Goal: Feedback & Contribution: Leave review/rating

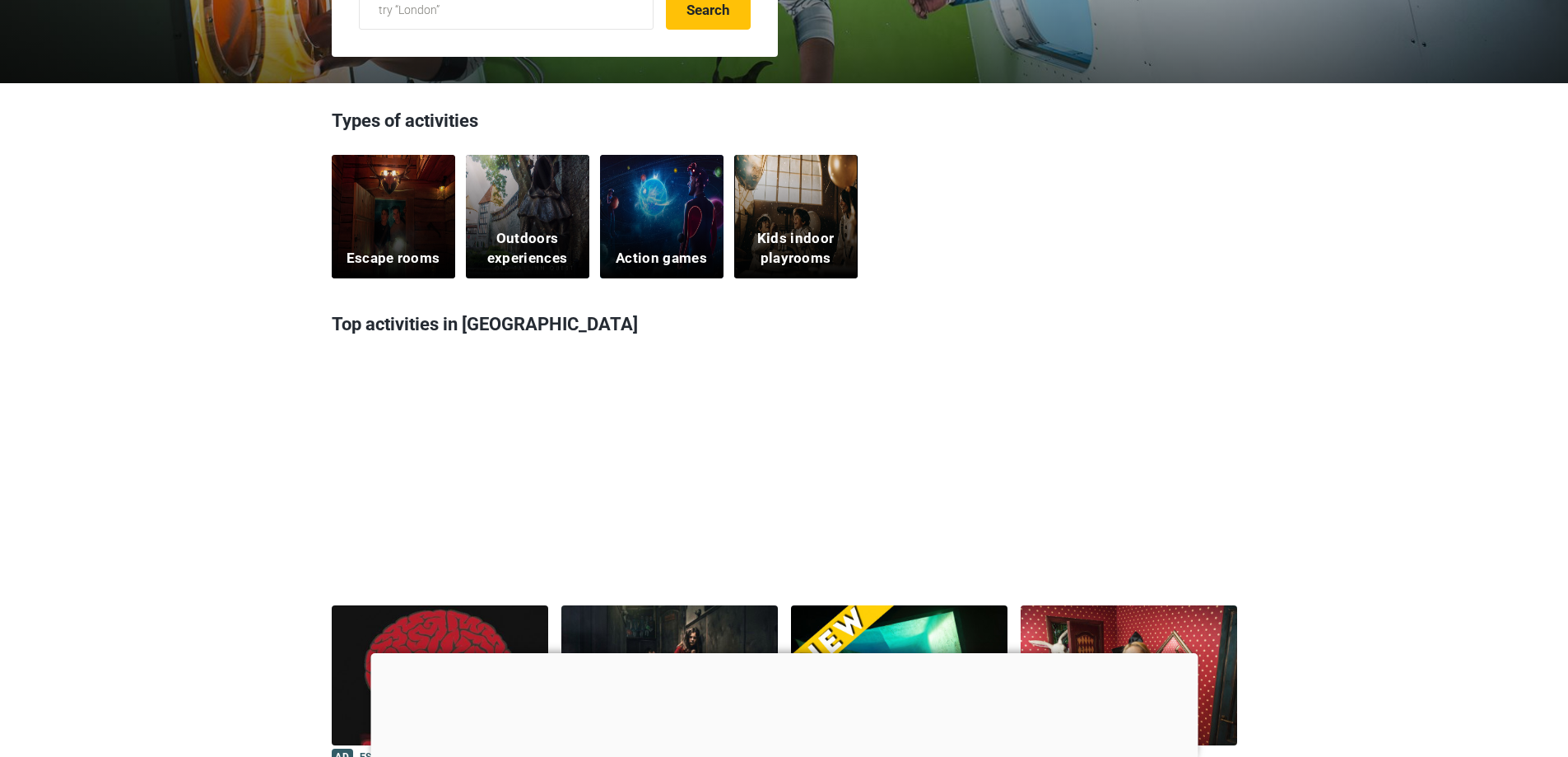
scroll to position [412, 0]
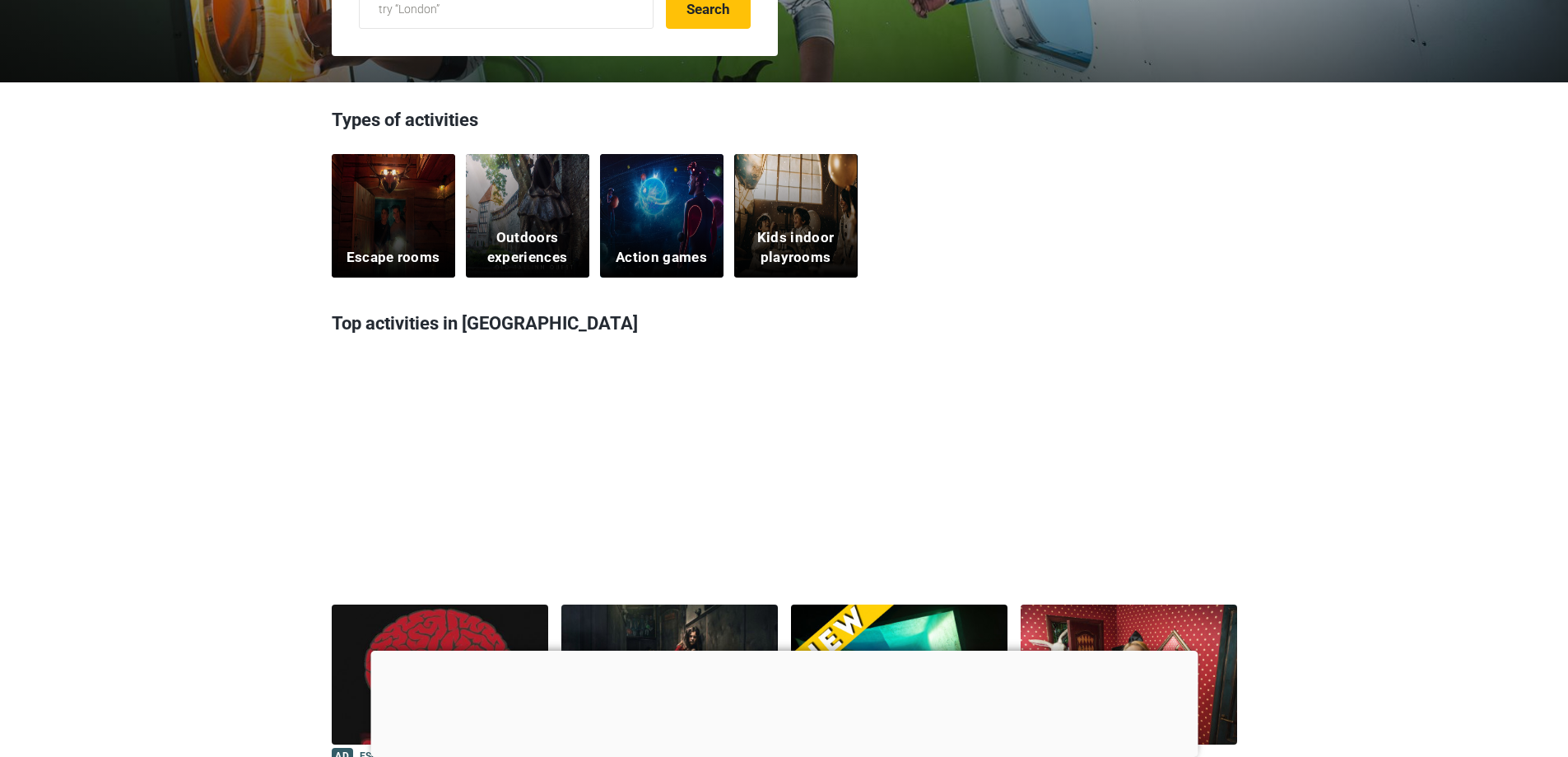
click at [410, 225] on div "Escape rooms" at bounding box center [394, 216] width 124 height 124
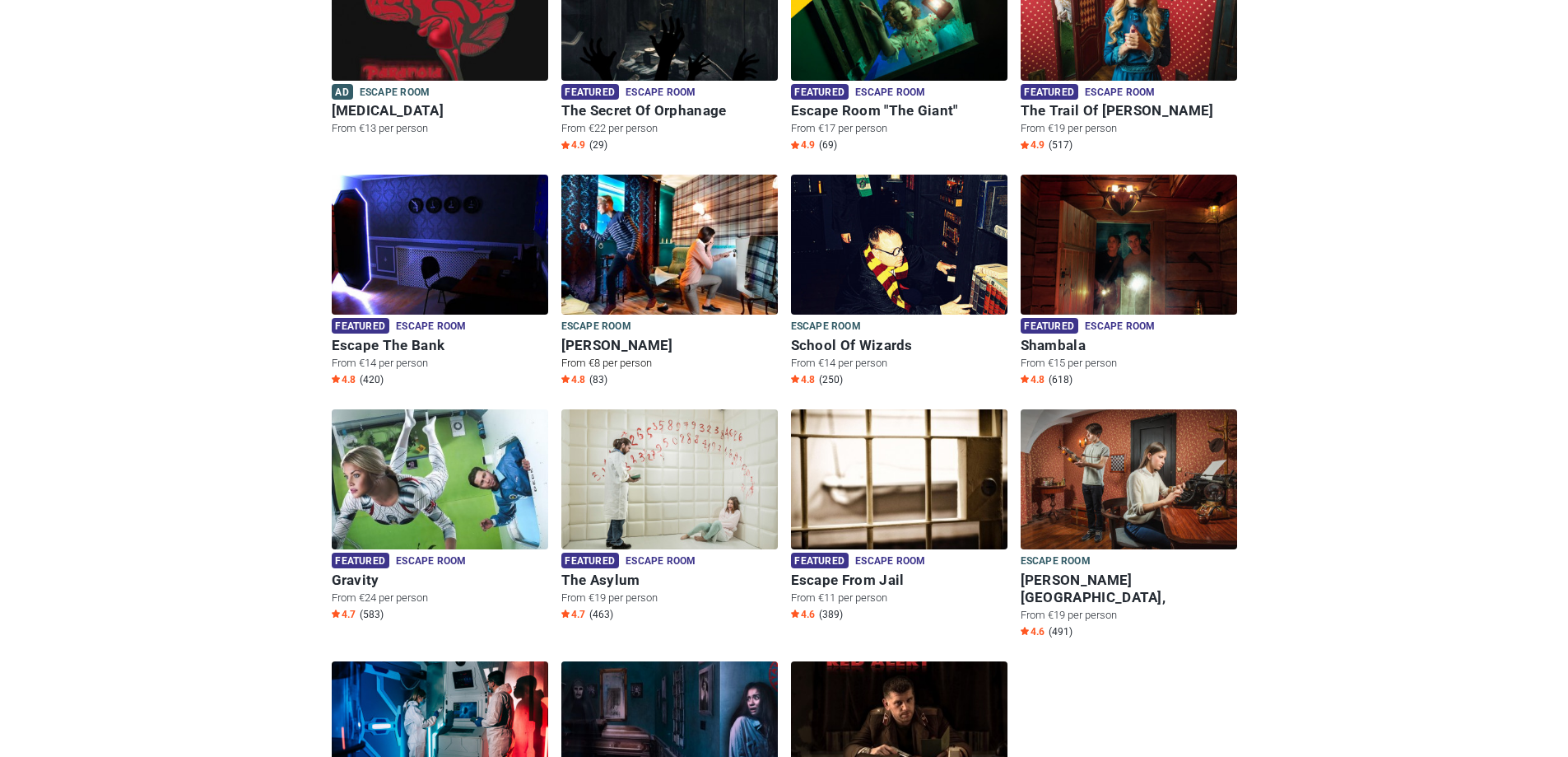
scroll to position [247, 0]
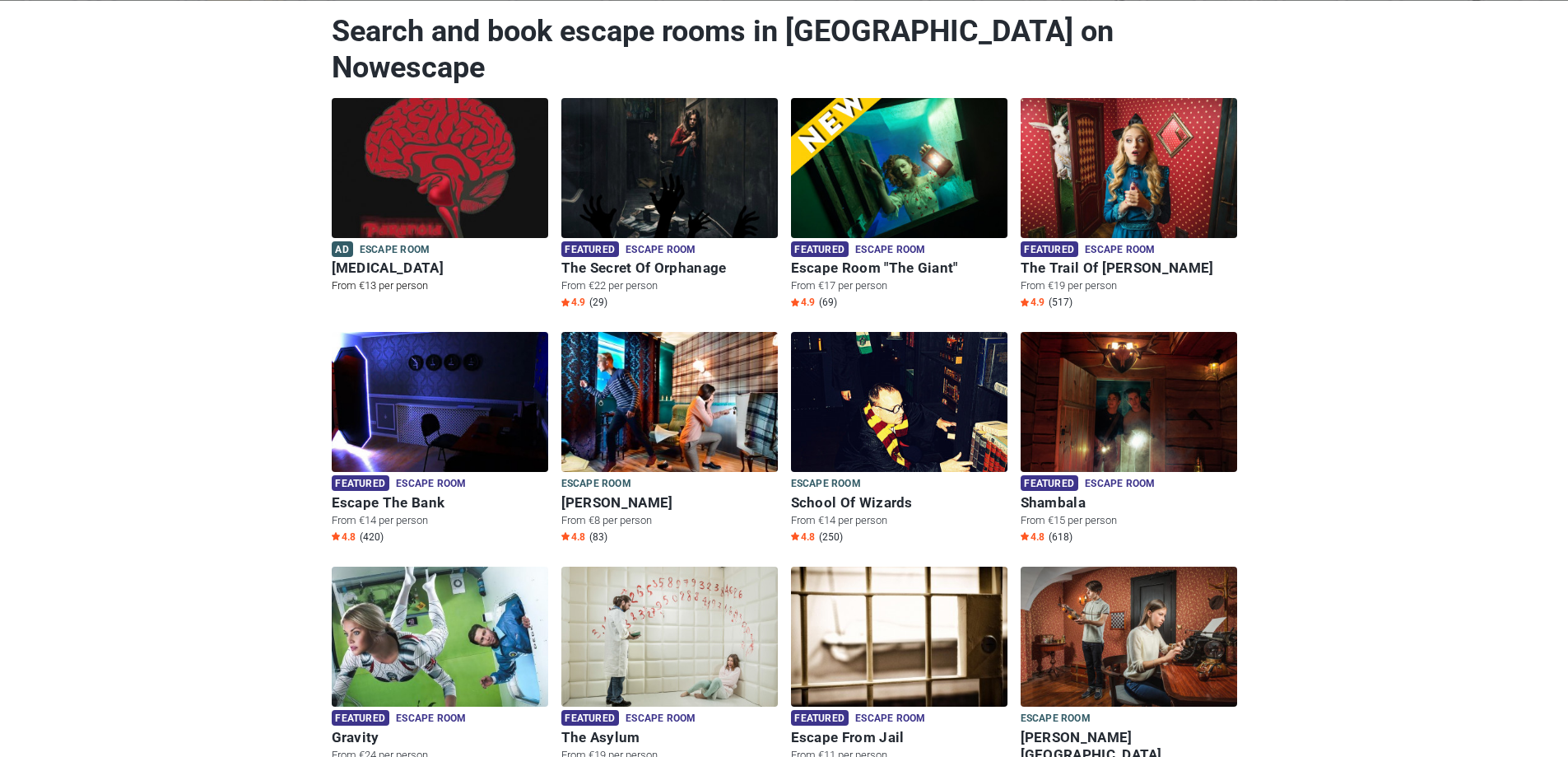
click at [484, 145] on img at bounding box center [440, 168] width 217 height 140
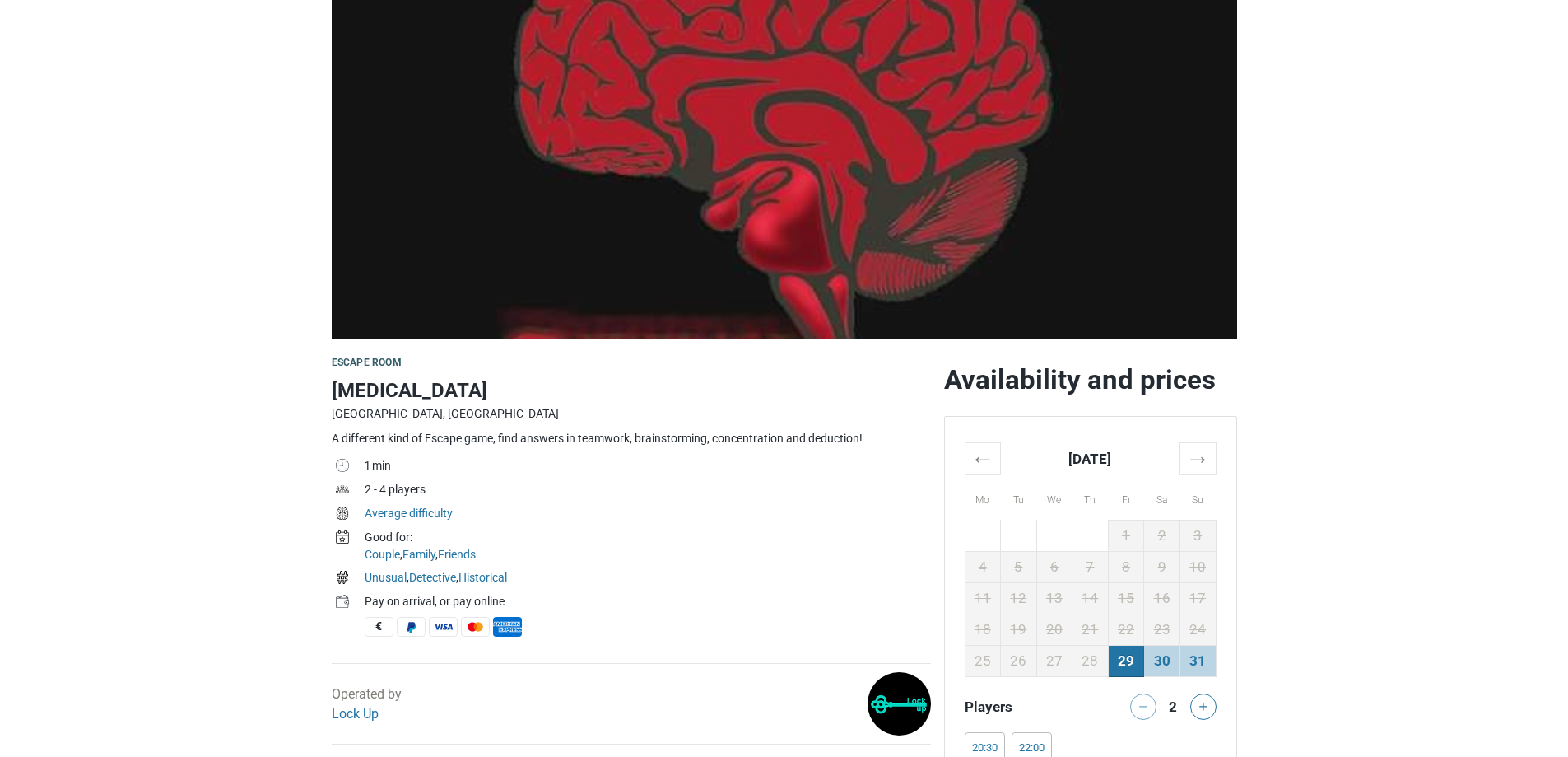
scroll to position [412, 0]
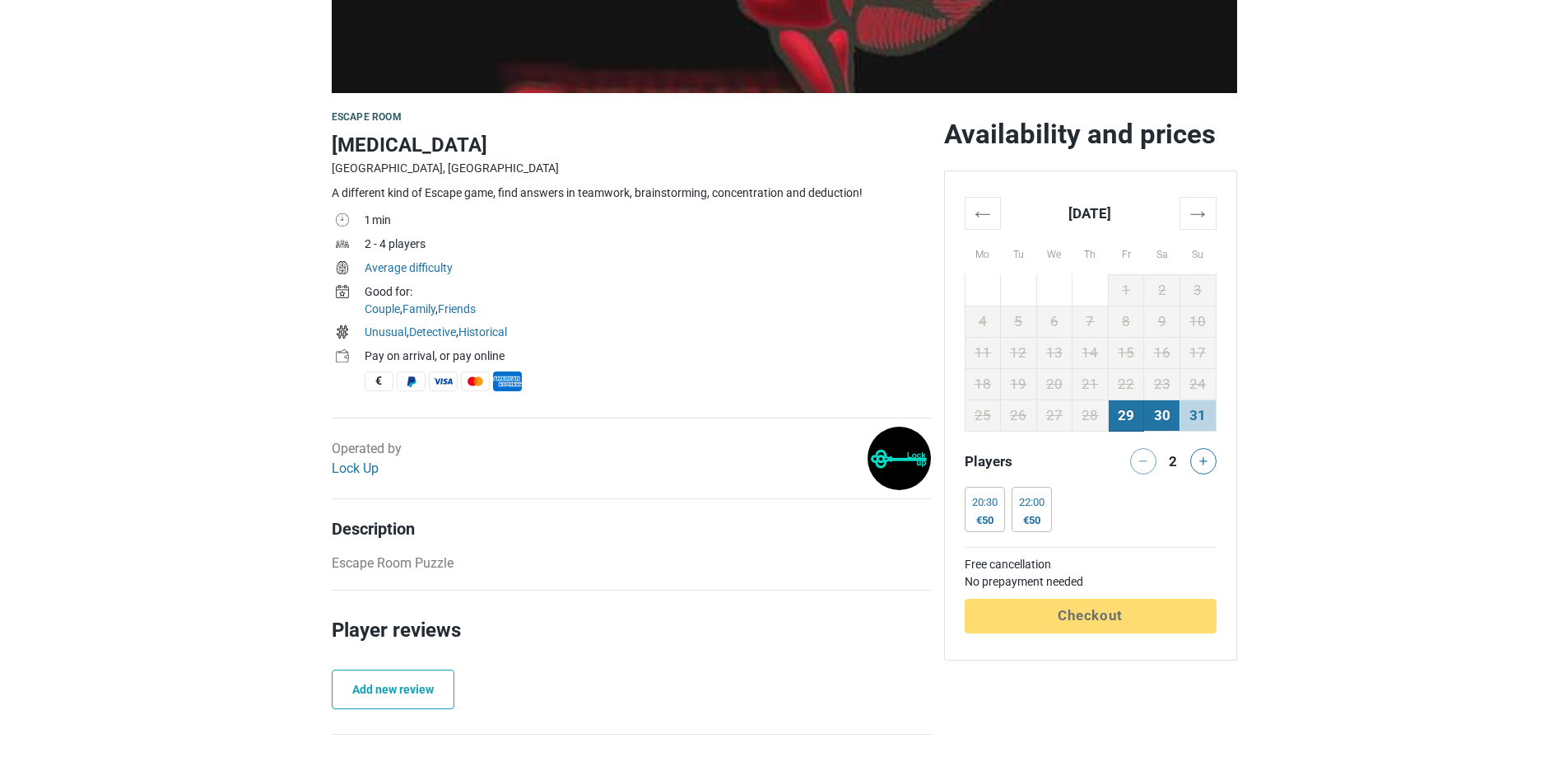
click at [1163, 421] on td "30" at bounding box center [1162, 416] width 37 height 31
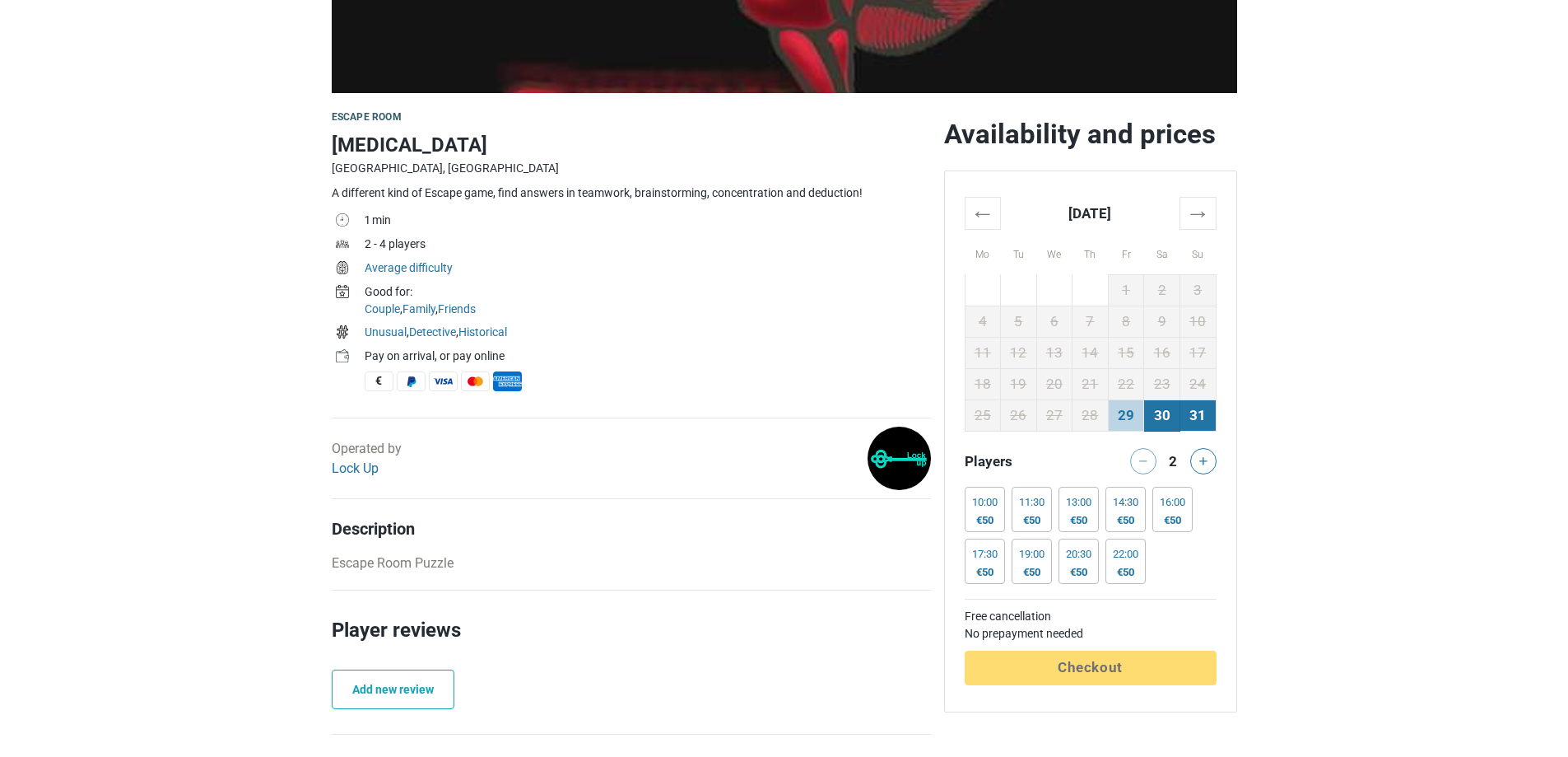
click at [1191, 422] on td "31" at bounding box center [1198, 416] width 37 height 31
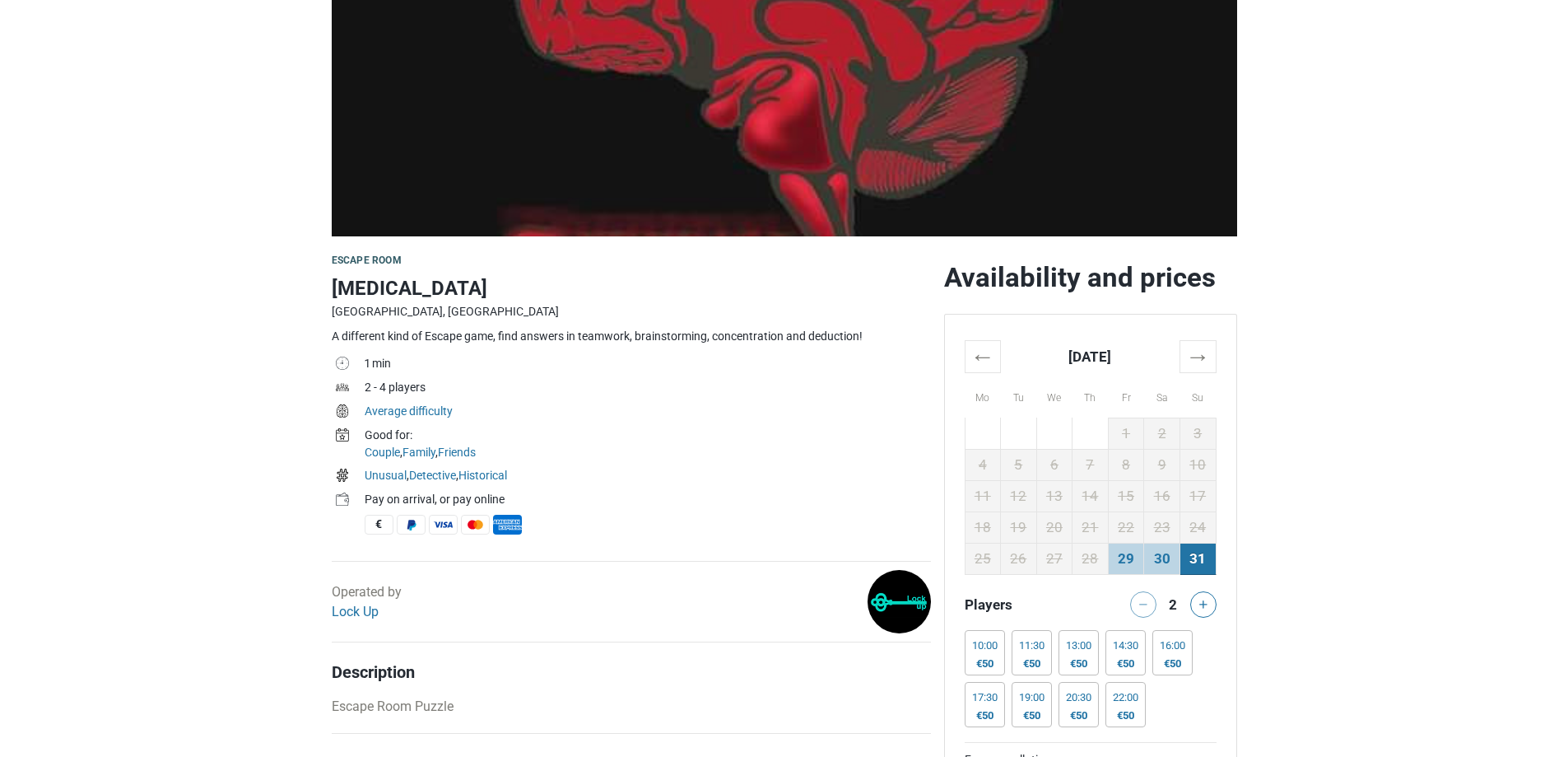
scroll to position [0, 0]
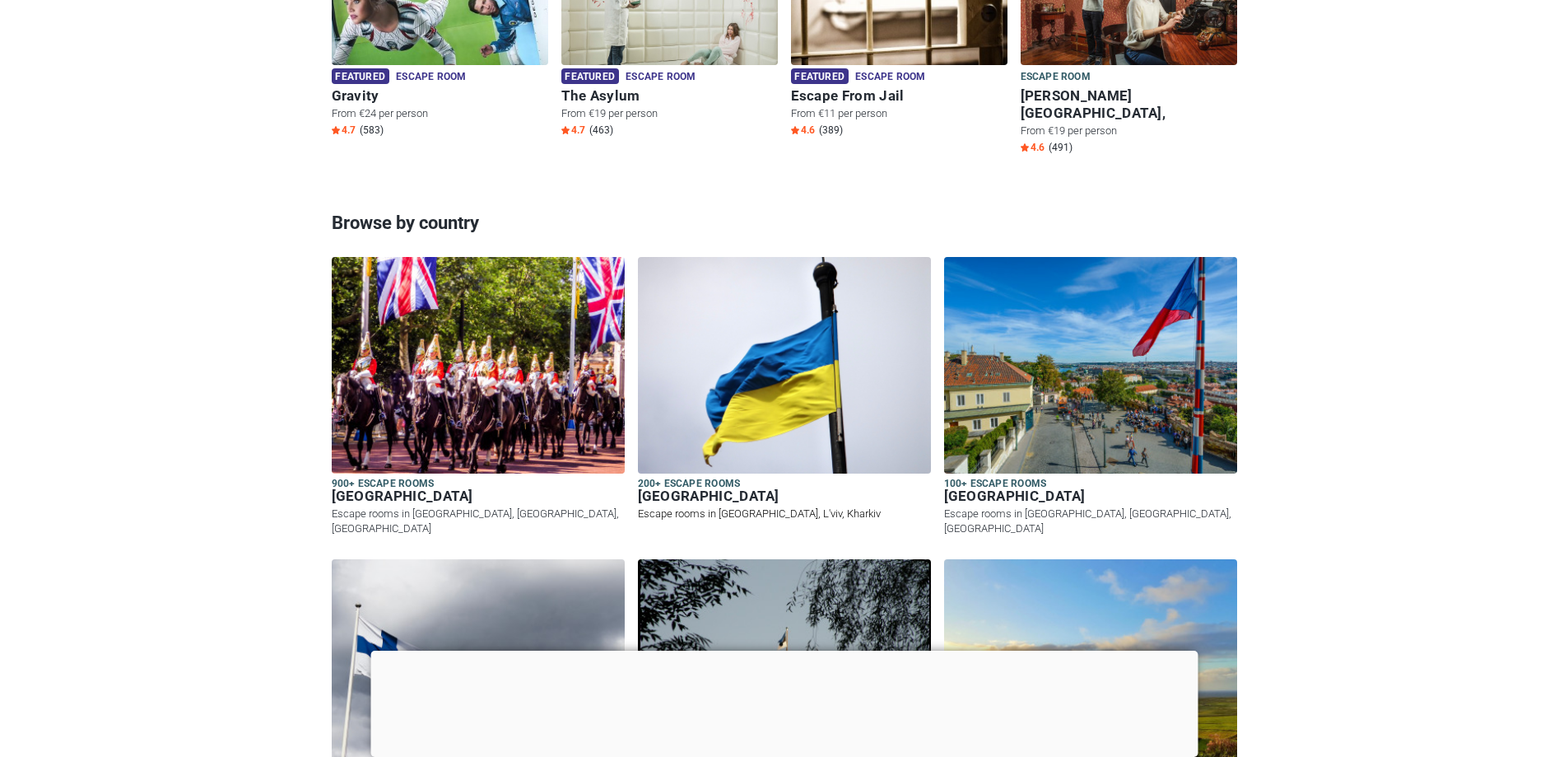
scroll to position [1565, 0]
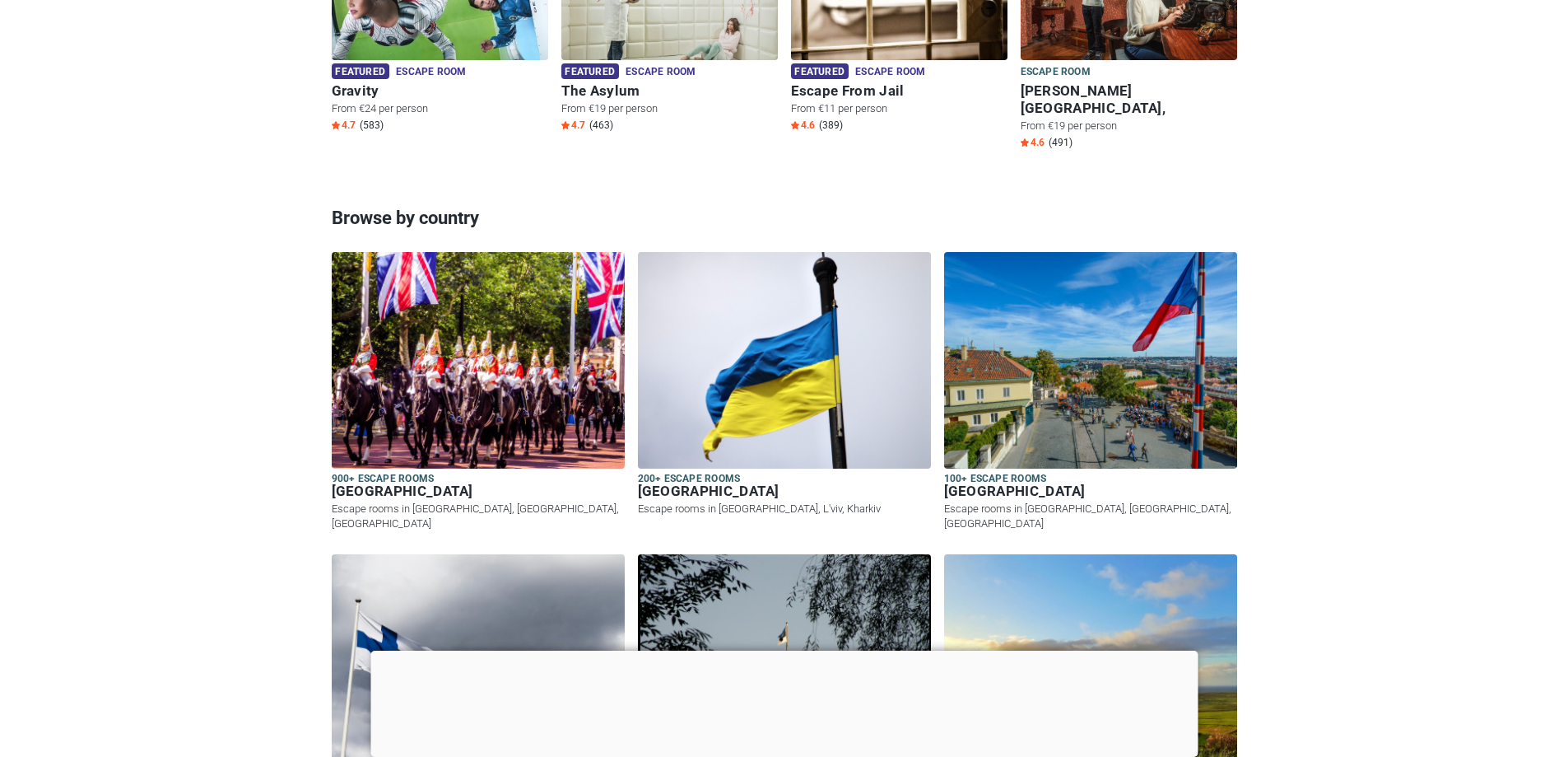
click at [781, 651] on div at bounding box center [784, 651] width 827 height 0
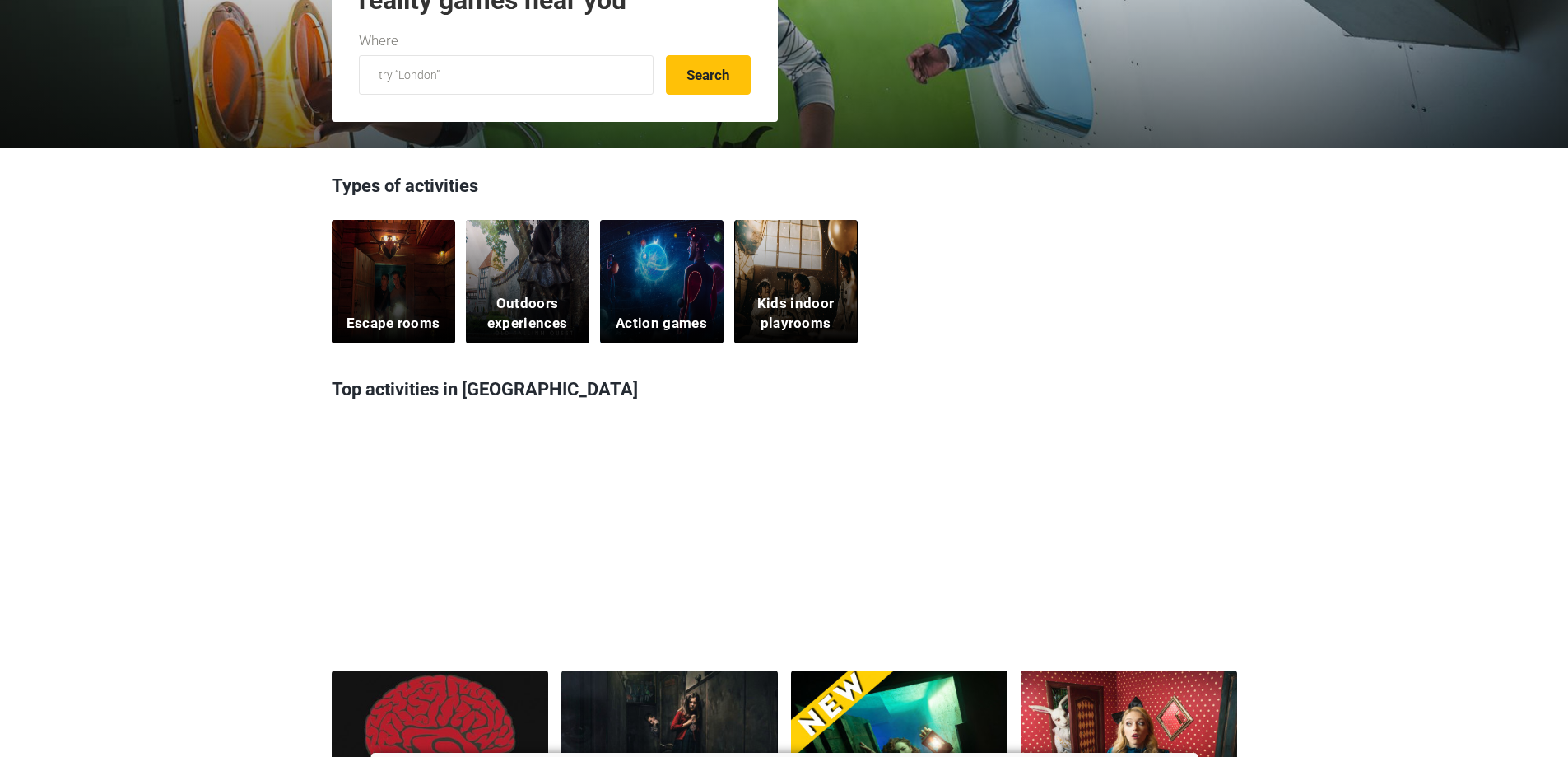
scroll to position [0, 0]
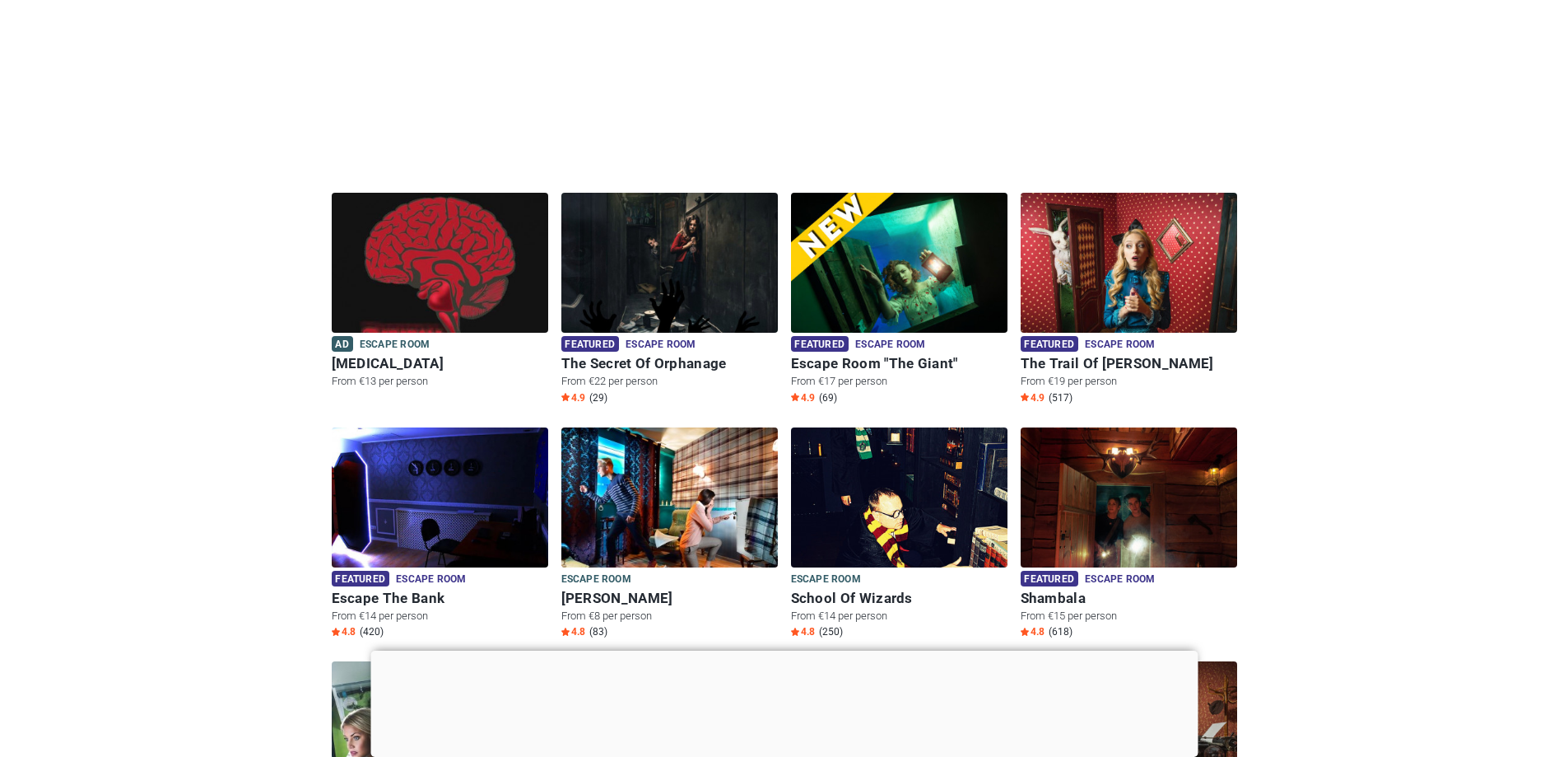
scroll to position [1318, 0]
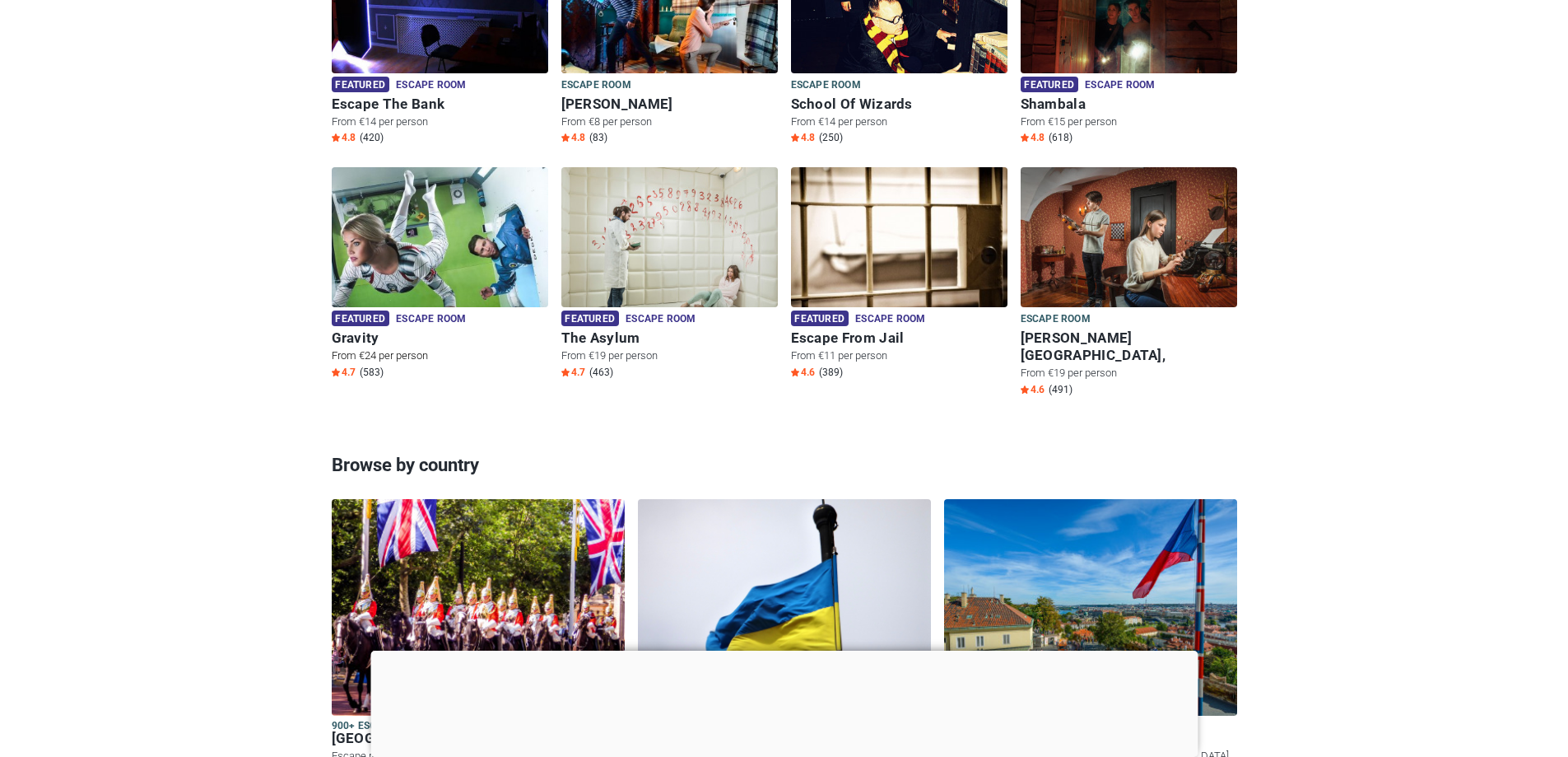
click at [415, 264] on img at bounding box center [440, 247] width 217 height 160
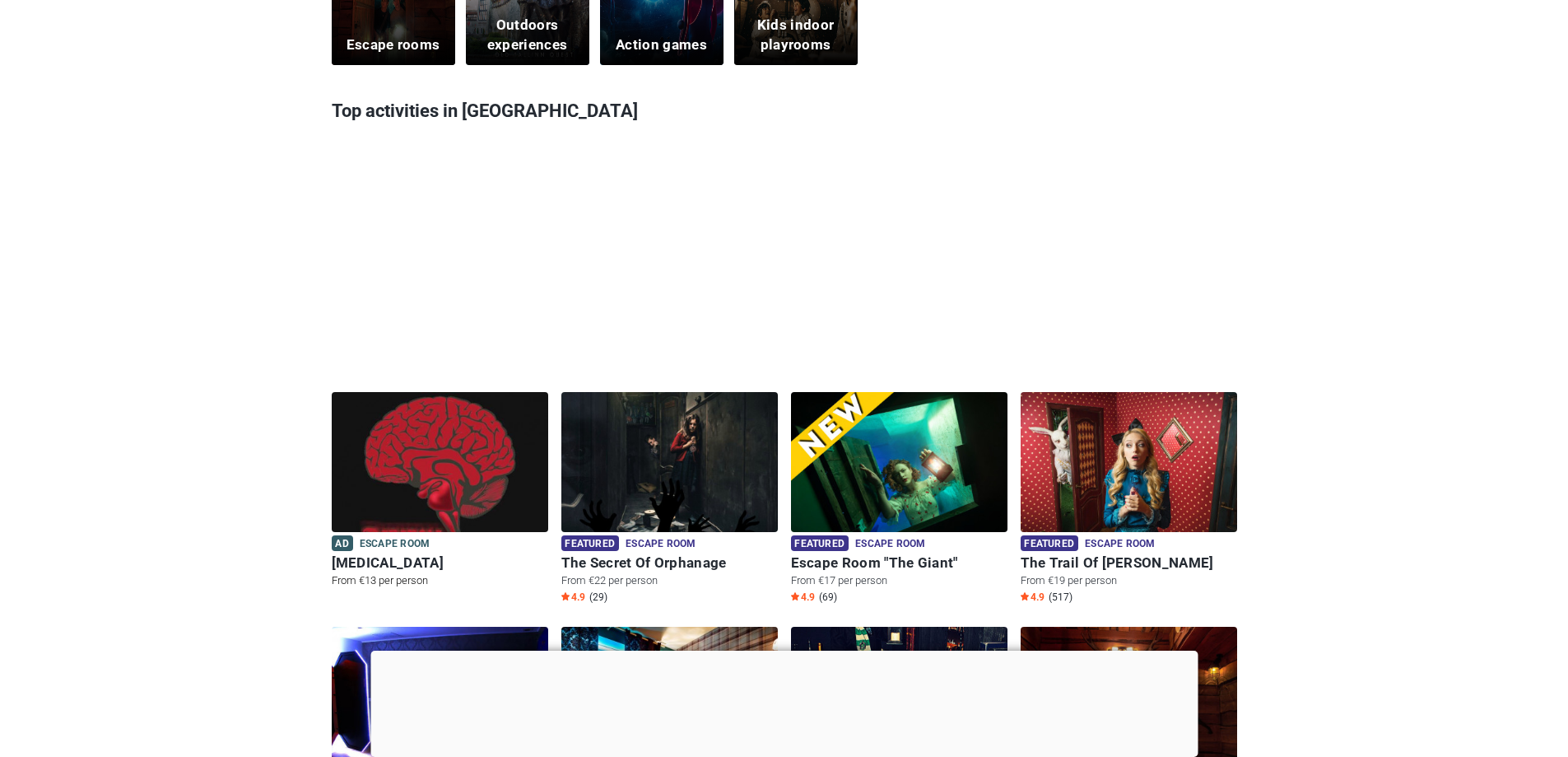
scroll to position [412, 0]
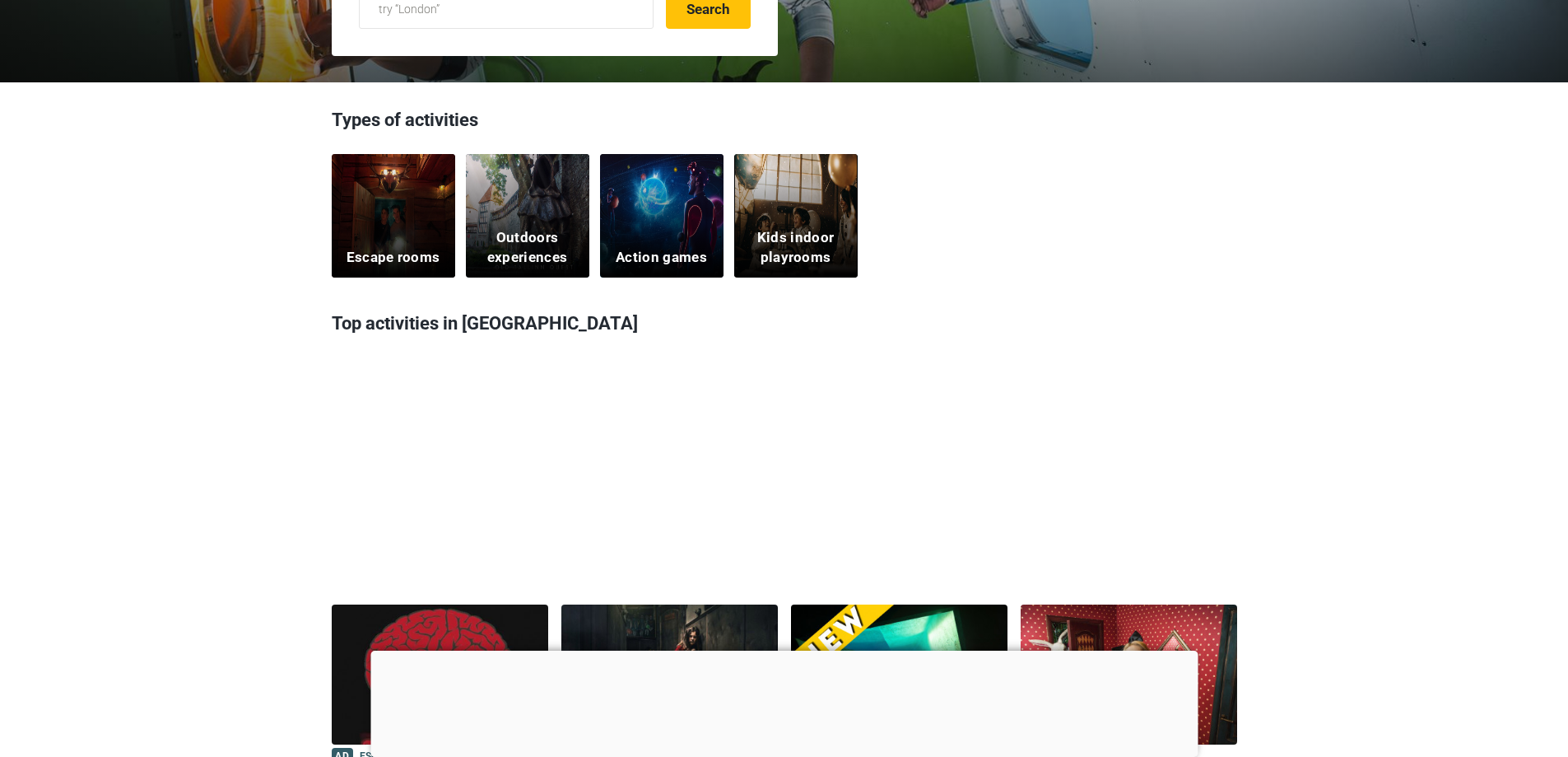
click at [398, 248] on h5 "Escape rooms" at bounding box center [394, 258] width 94 height 20
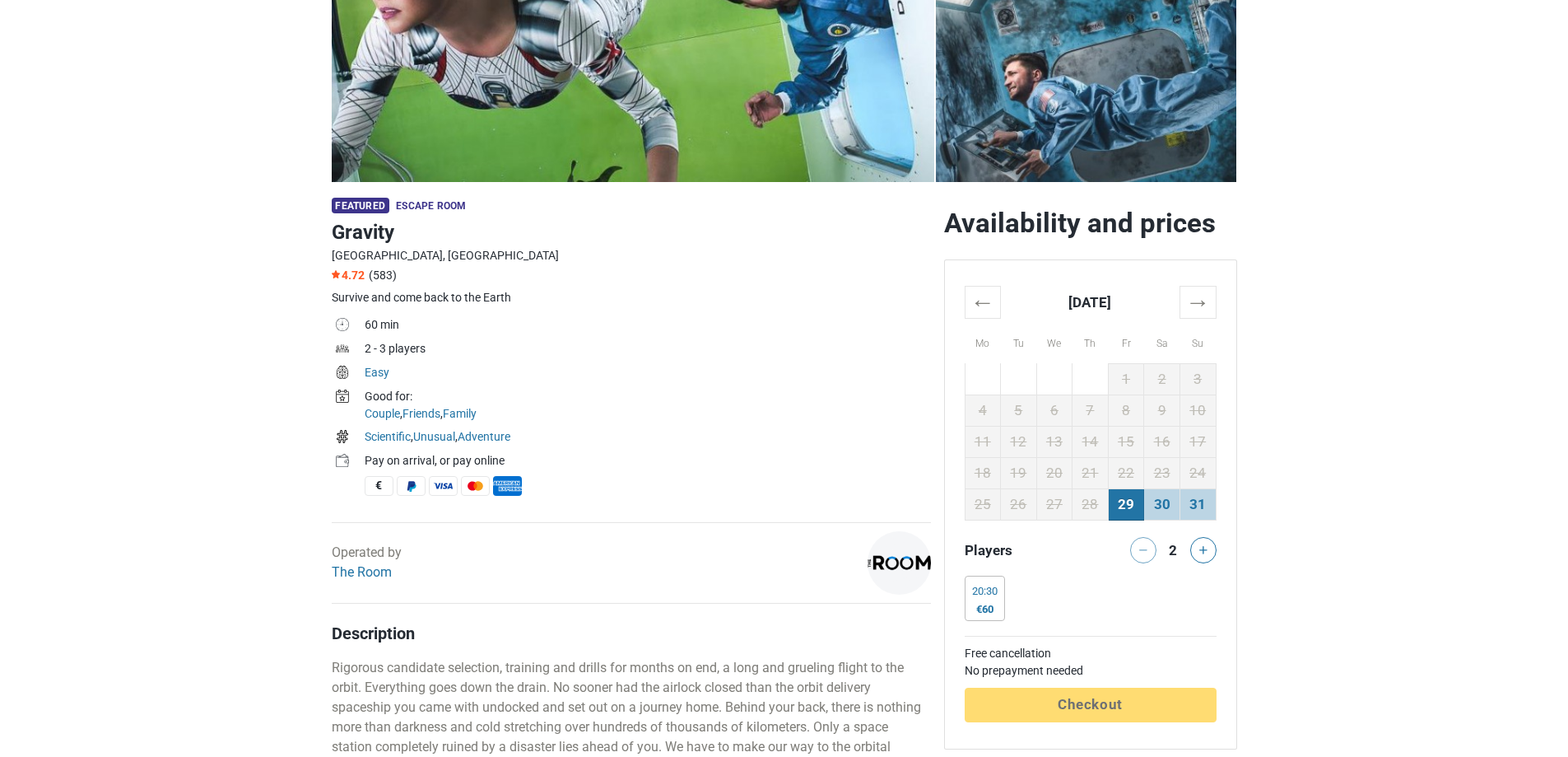
scroll to position [329, 0]
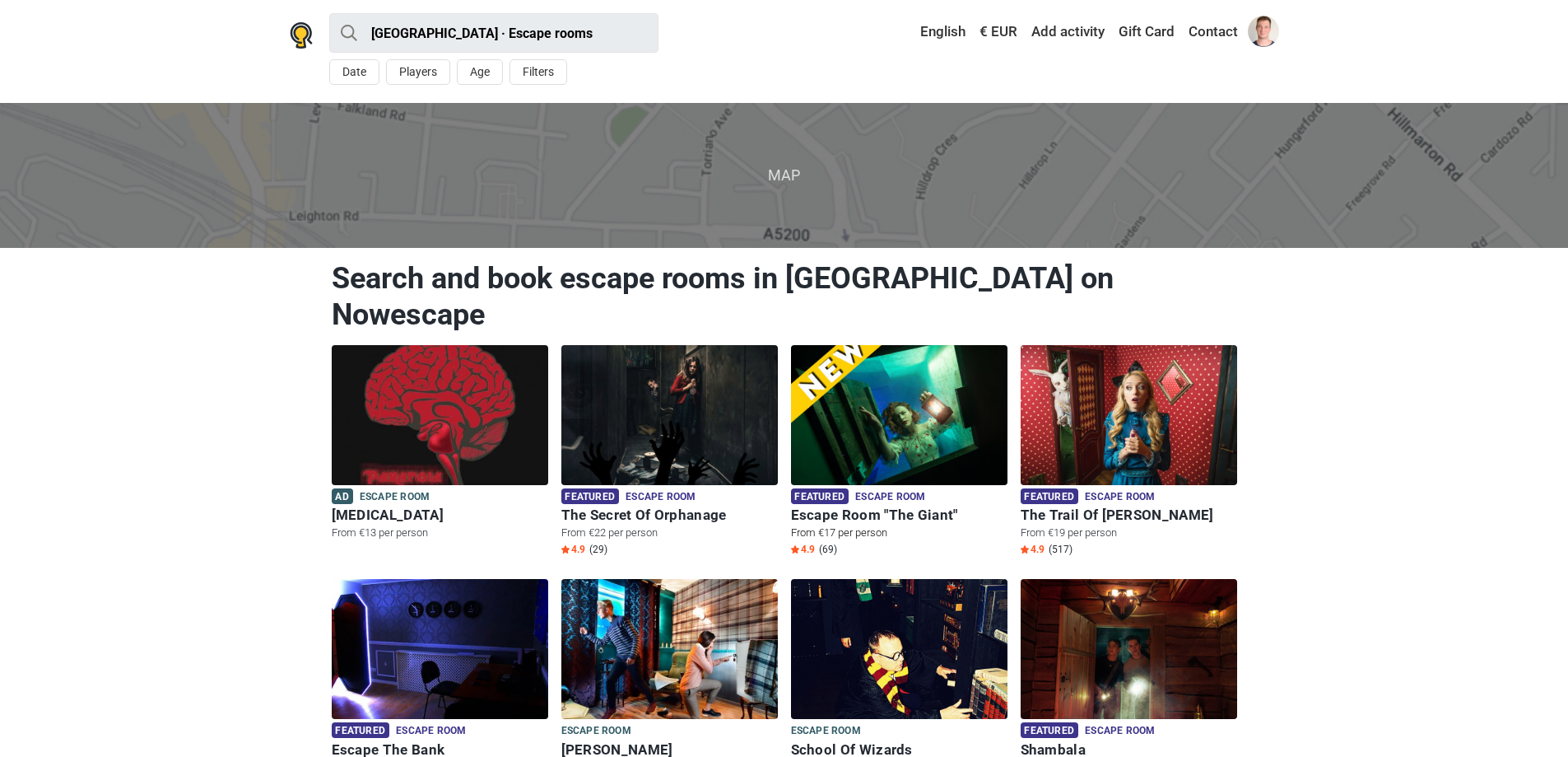
click at [881, 397] on img at bounding box center [899, 415] width 217 height 140
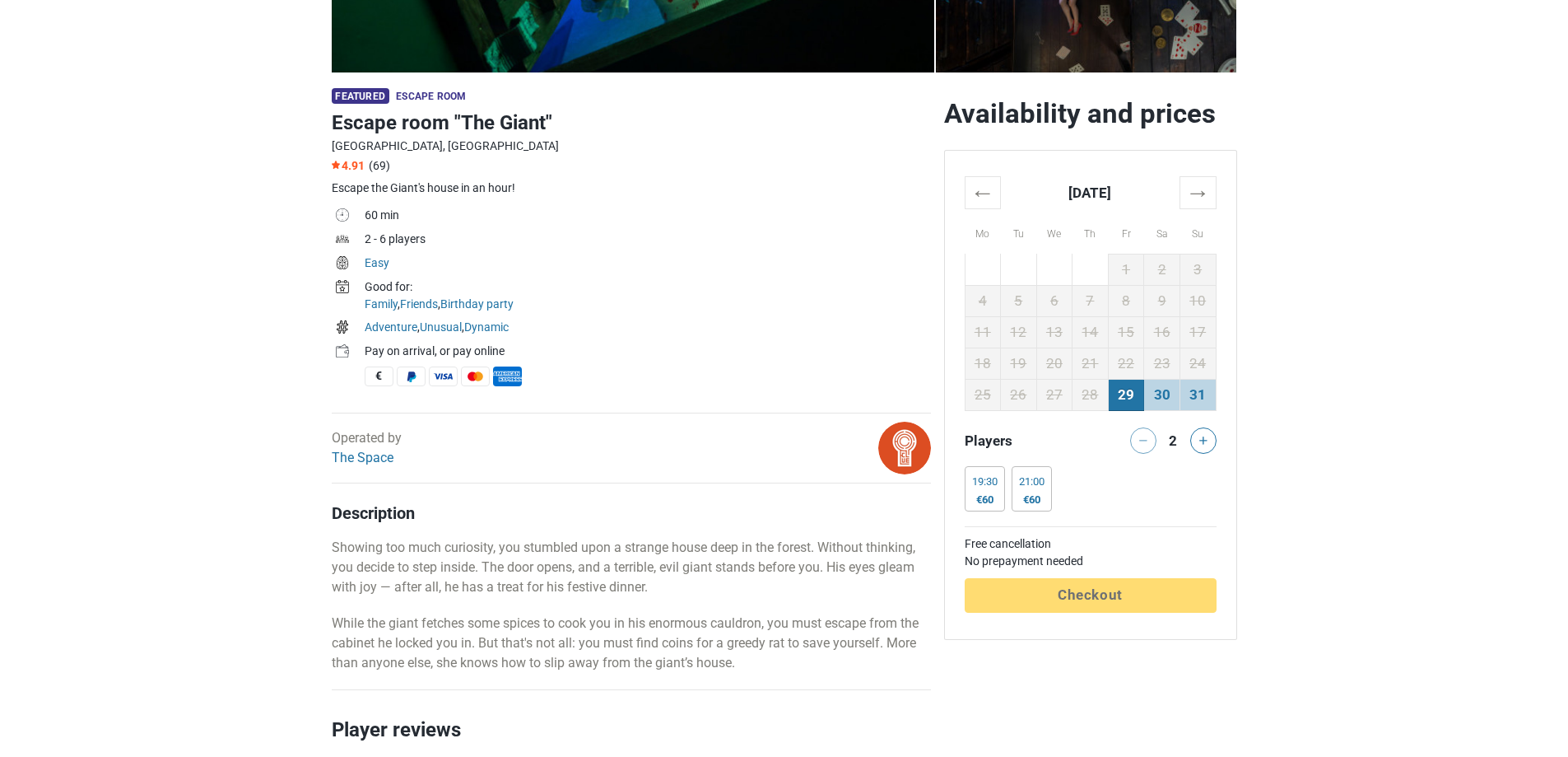
scroll to position [494, 0]
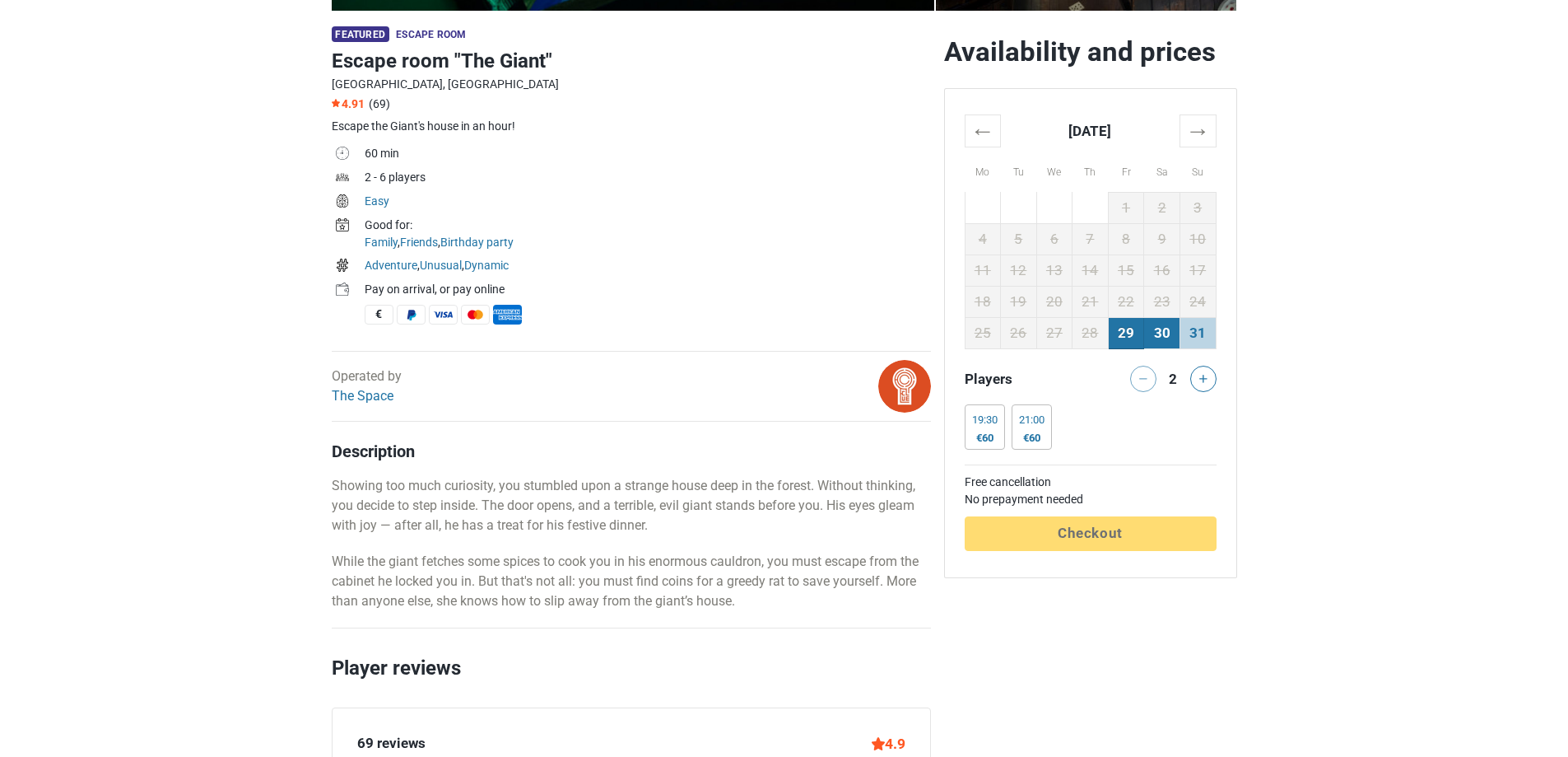
click at [1168, 334] on td "30" at bounding box center [1162, 334] width 37 height 31
click at [1201, 139] on th "→" at bounding box center [1198, 131] width 37 height 32
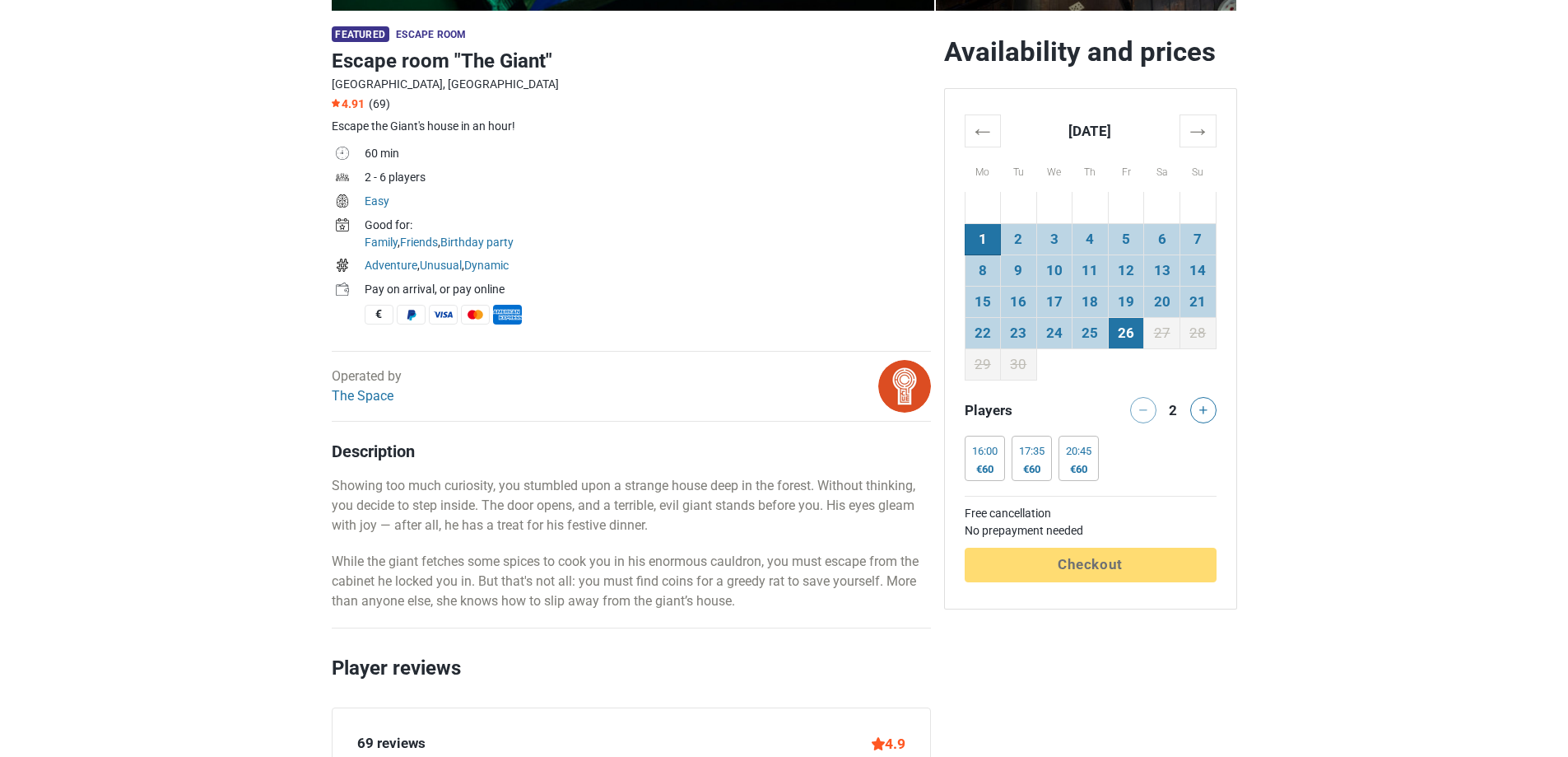
click at [1138, 340] on td "26" at bounding box center [1126, 334] width 37 height 31
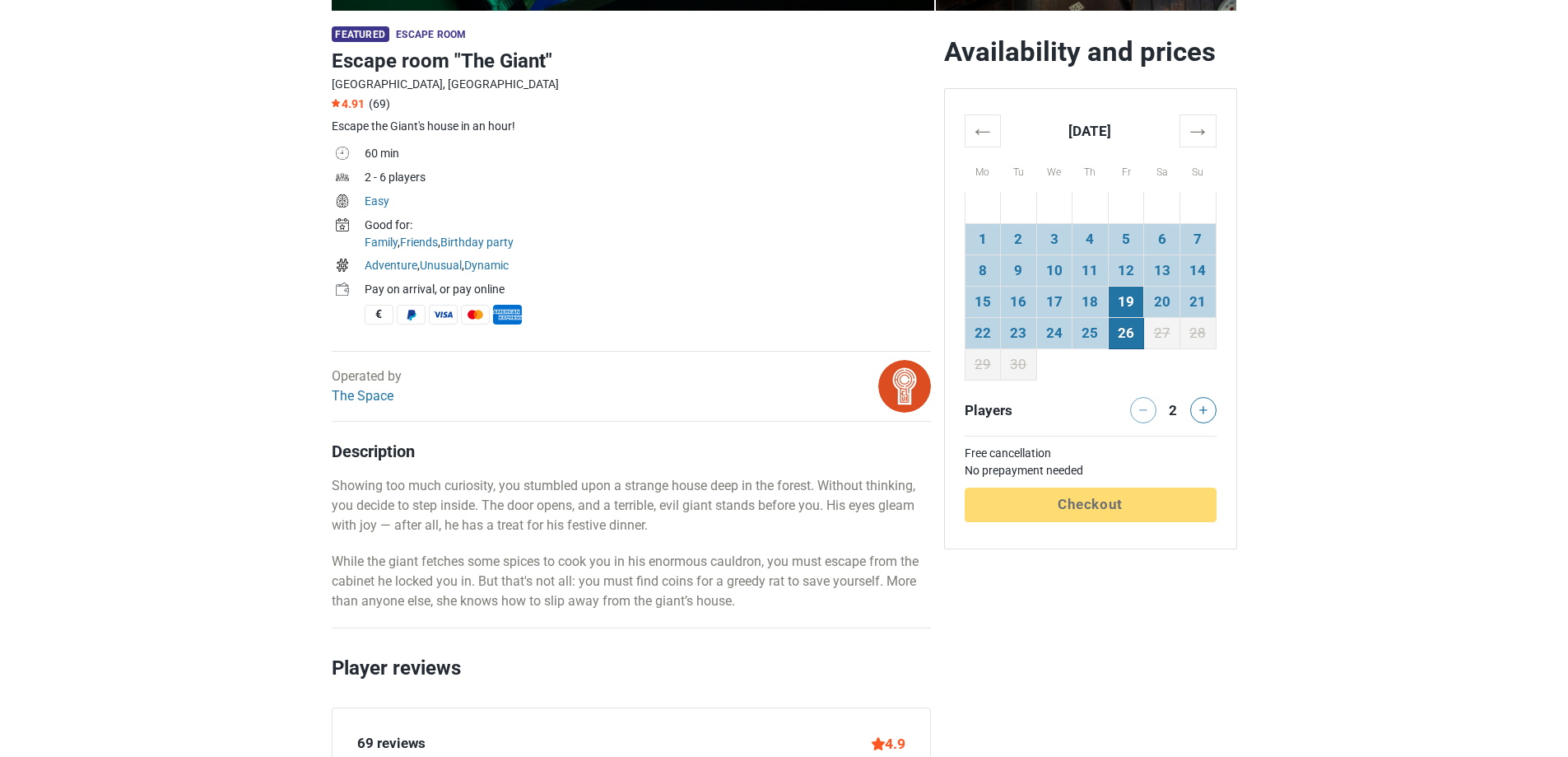
click at [1120, 294] on td "19" at bounding box center [1126, 302] width 37 height 31
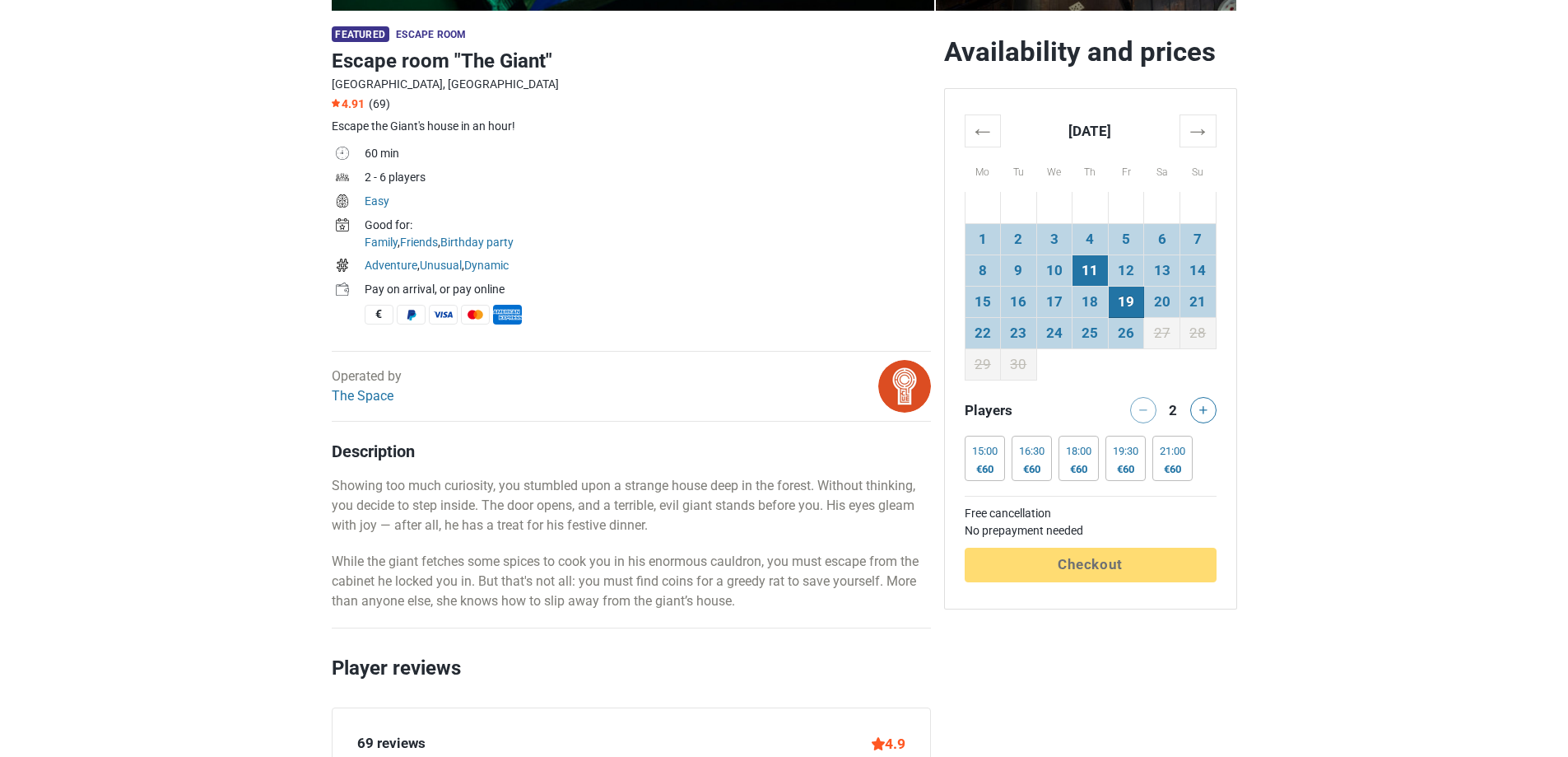
click at [1085, 278] on td "11" at bounding box center [1091, 271] width 37 height 31
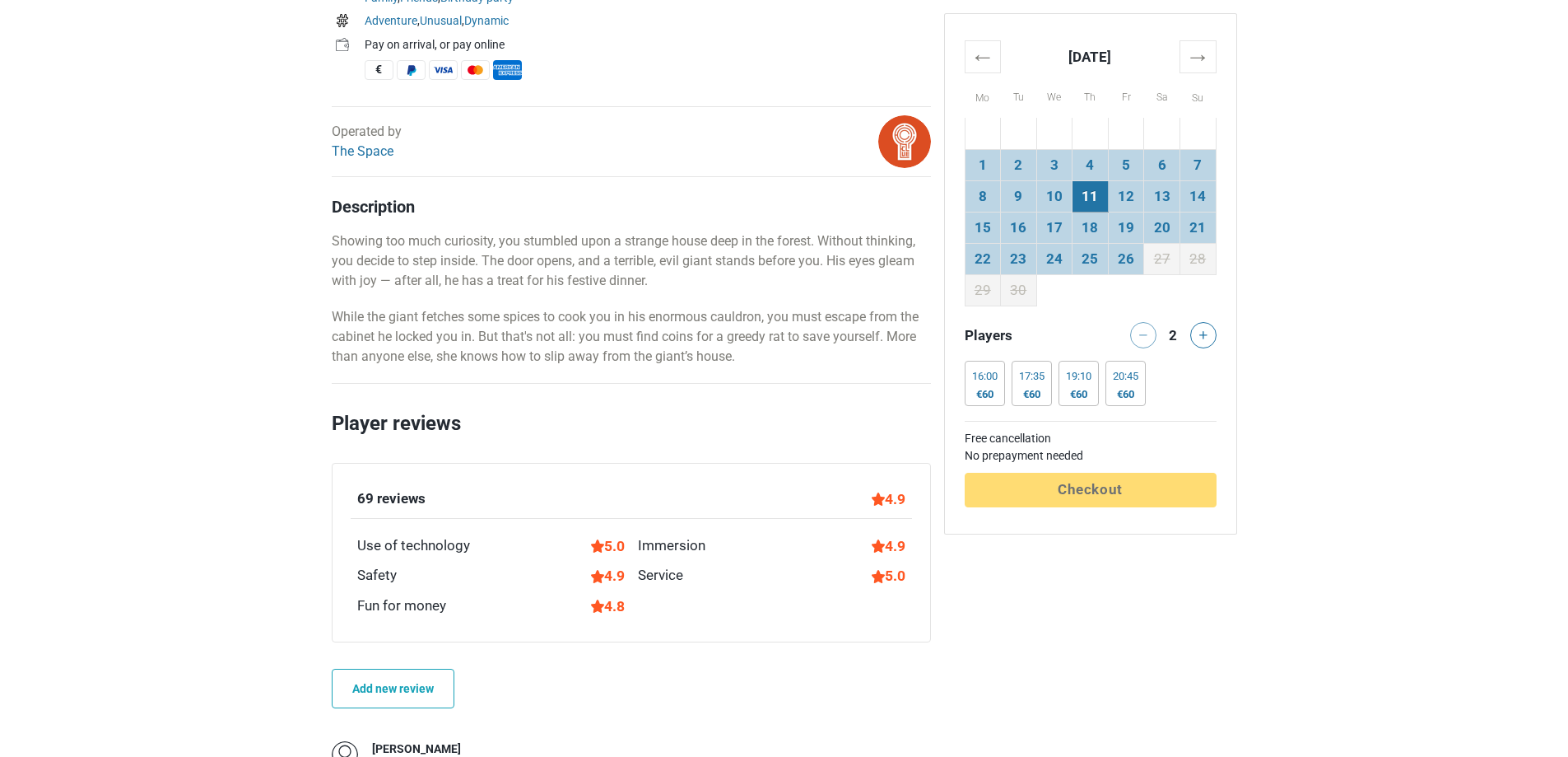
scroll to position [906, 0]
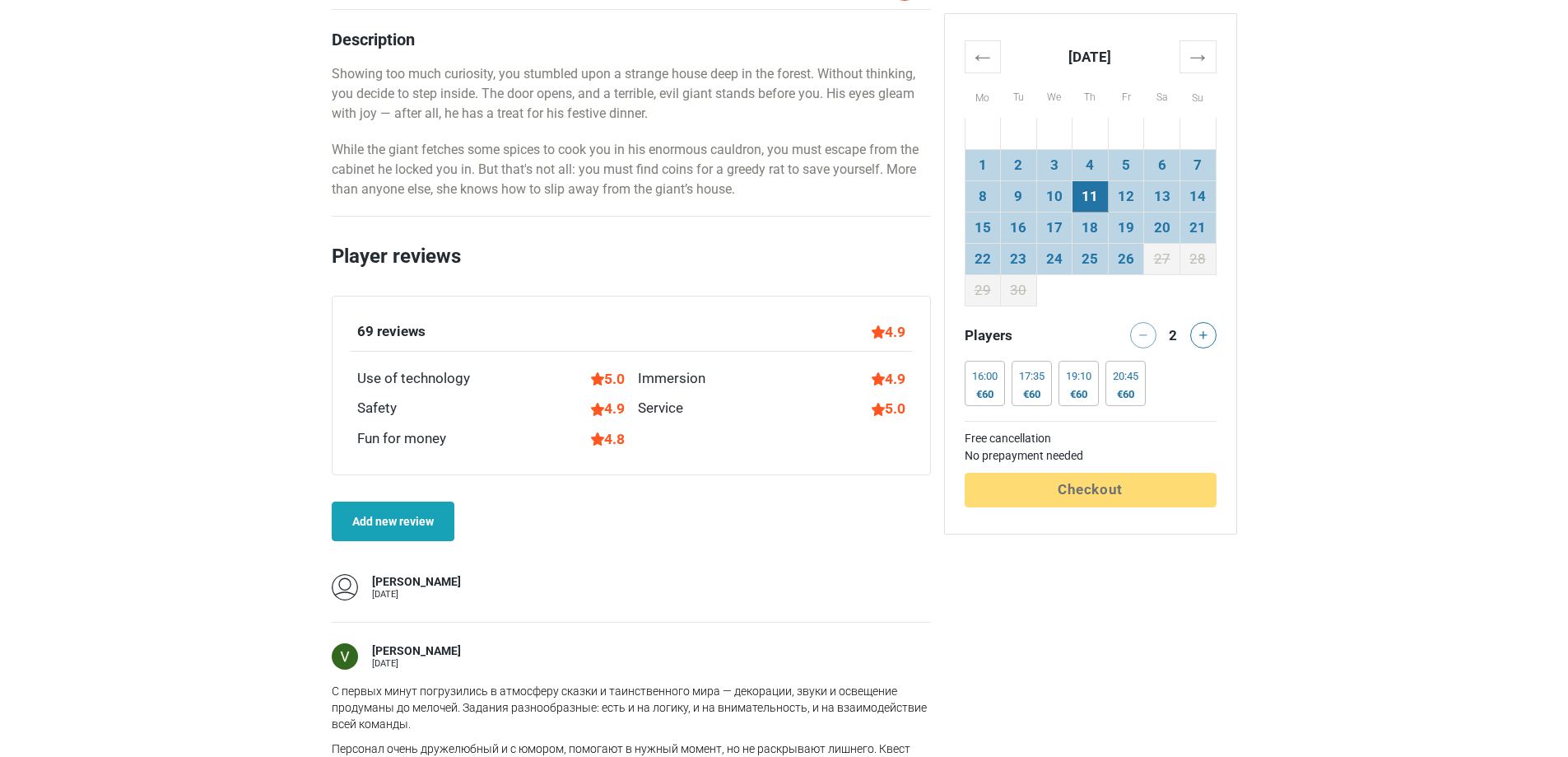
click at [419, 530] on link "Add new review" at bounding box center [393, 521] width 123 height 39
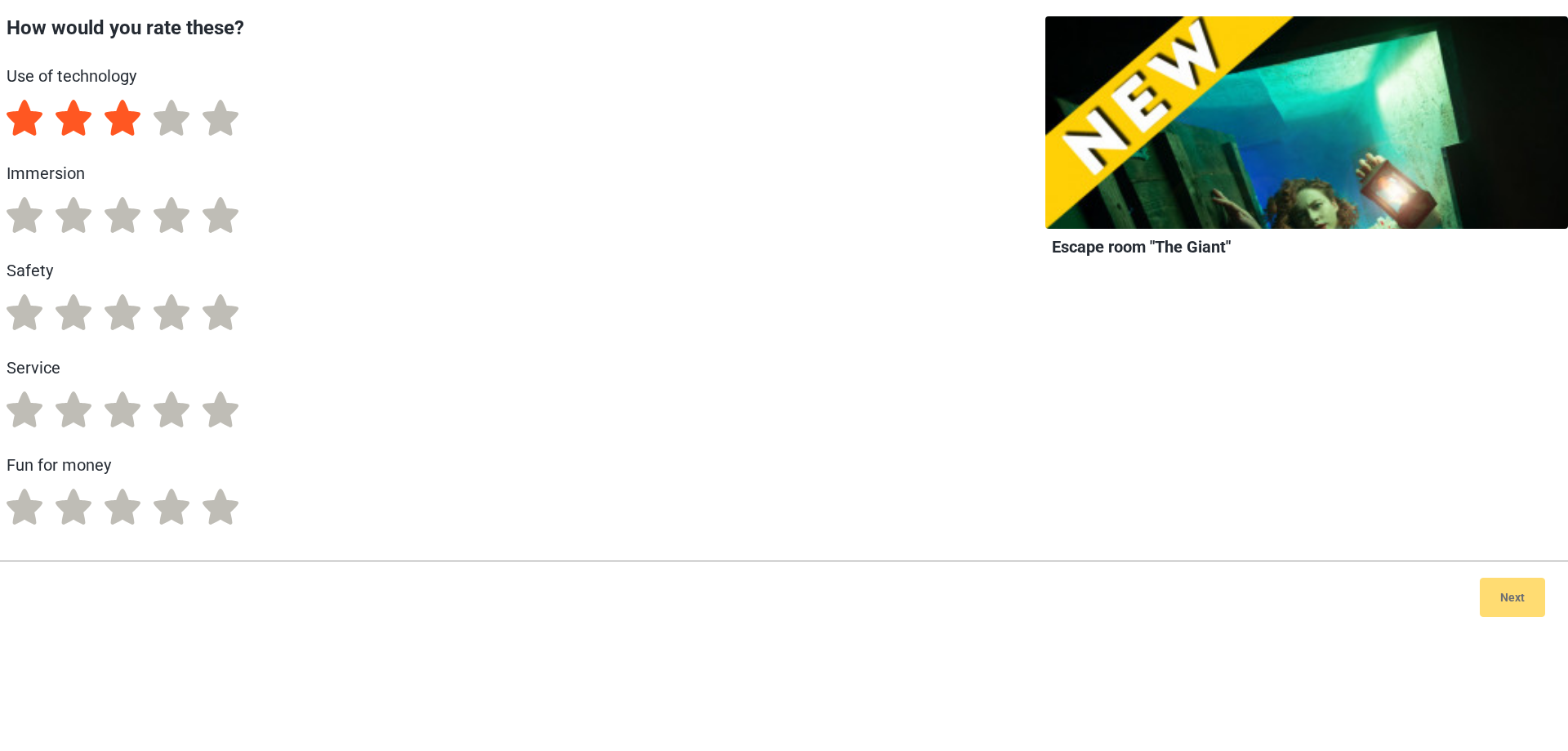
click at [122, 114] on label "3" at bounding box center [123, 118] width 36 height 36
radio input "true"
click at [120, 215] on label "3" at bounding box center [123, 215] width 36 height 36
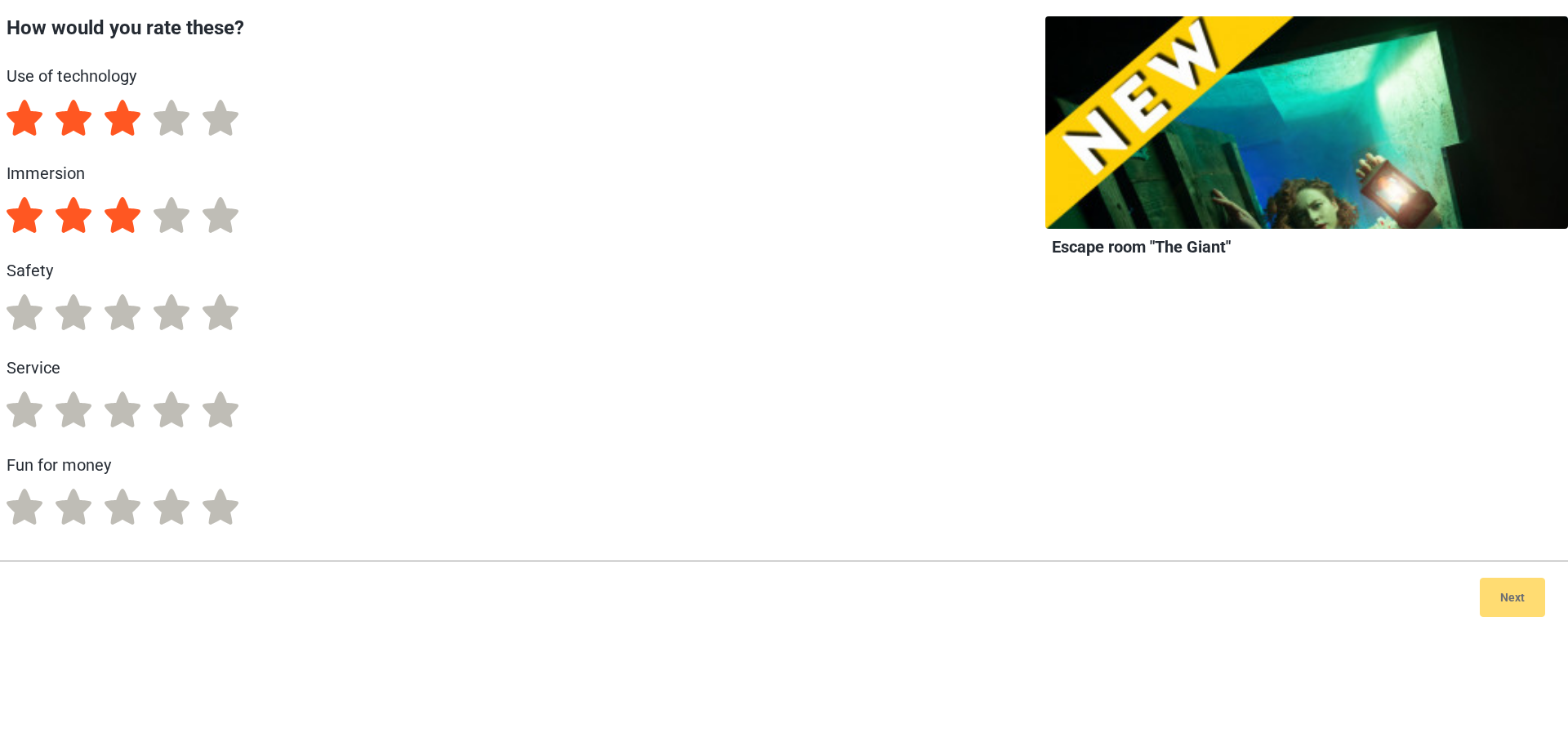
radio input "true"
click at [123, 321] on label "3" at bounding box center [123, 312] width 36 height 36
radio input "true"
click at [125, 404] on label "3" at bounding box center [123, 410] width 36 height 36
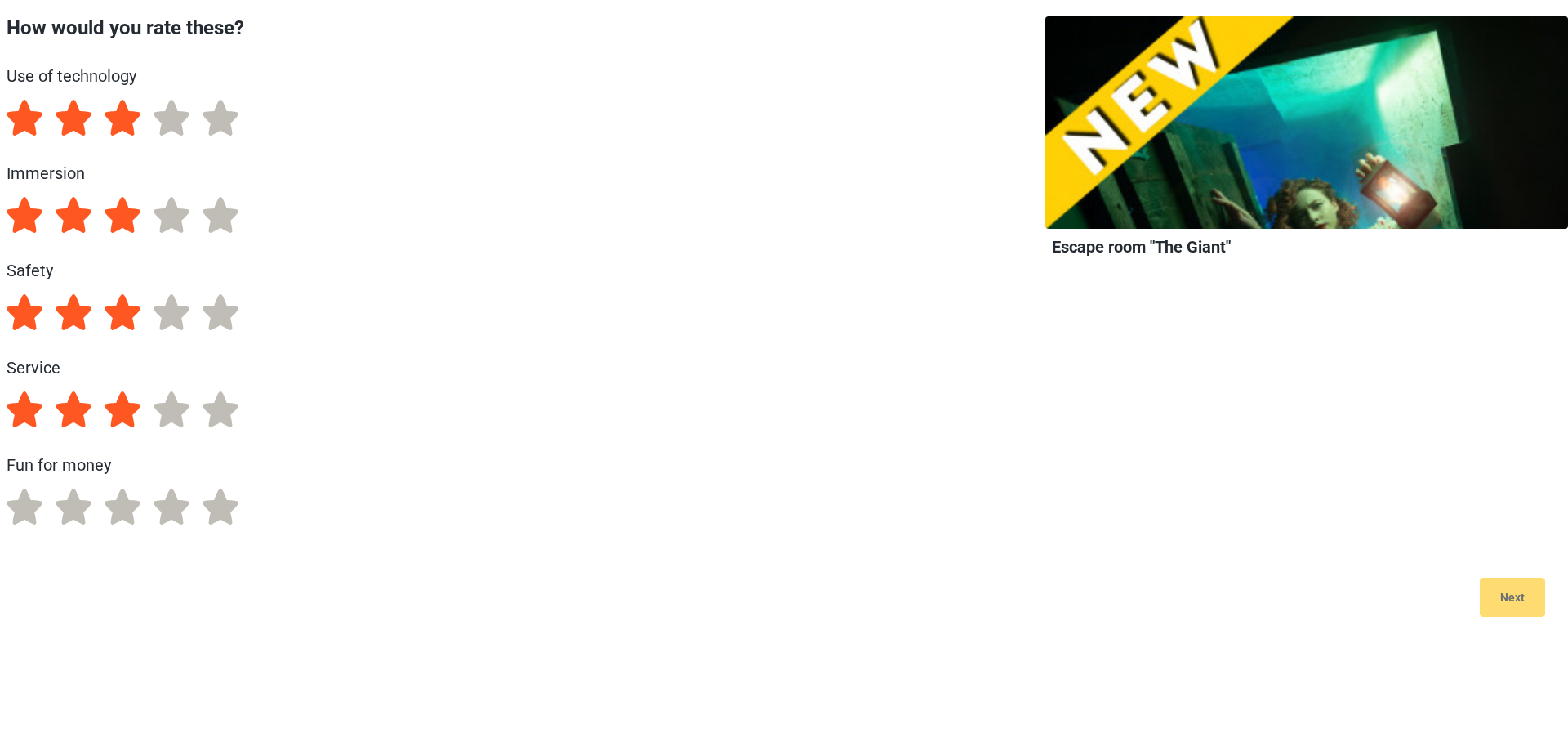
radio input "true"
click at [129, 499] on label "3" at bounding box center [123, 506] width 36 height 36
radio input "true"
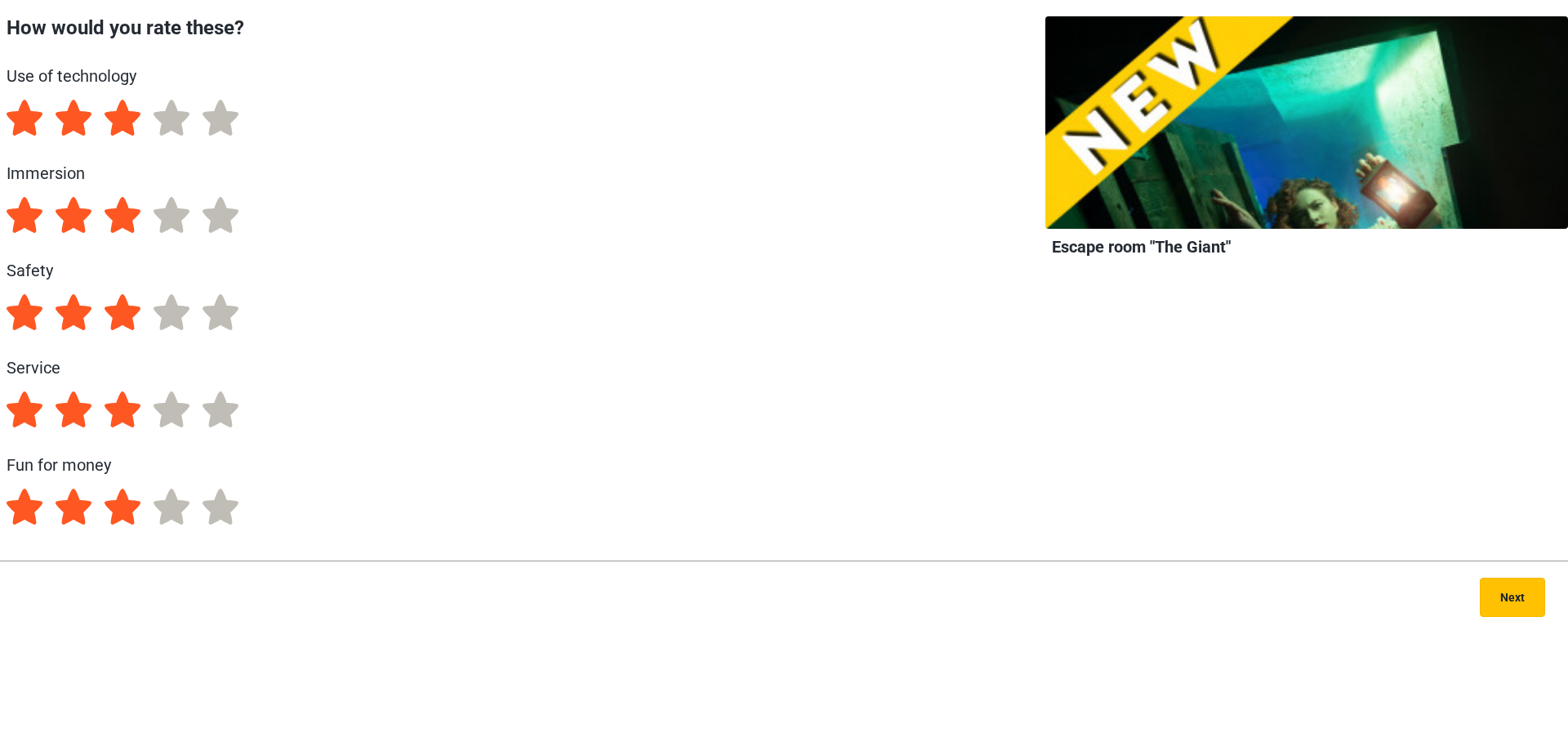
click at [1506, 604] on button "Next" at bounding box center [1513, 596] width 66 height 39
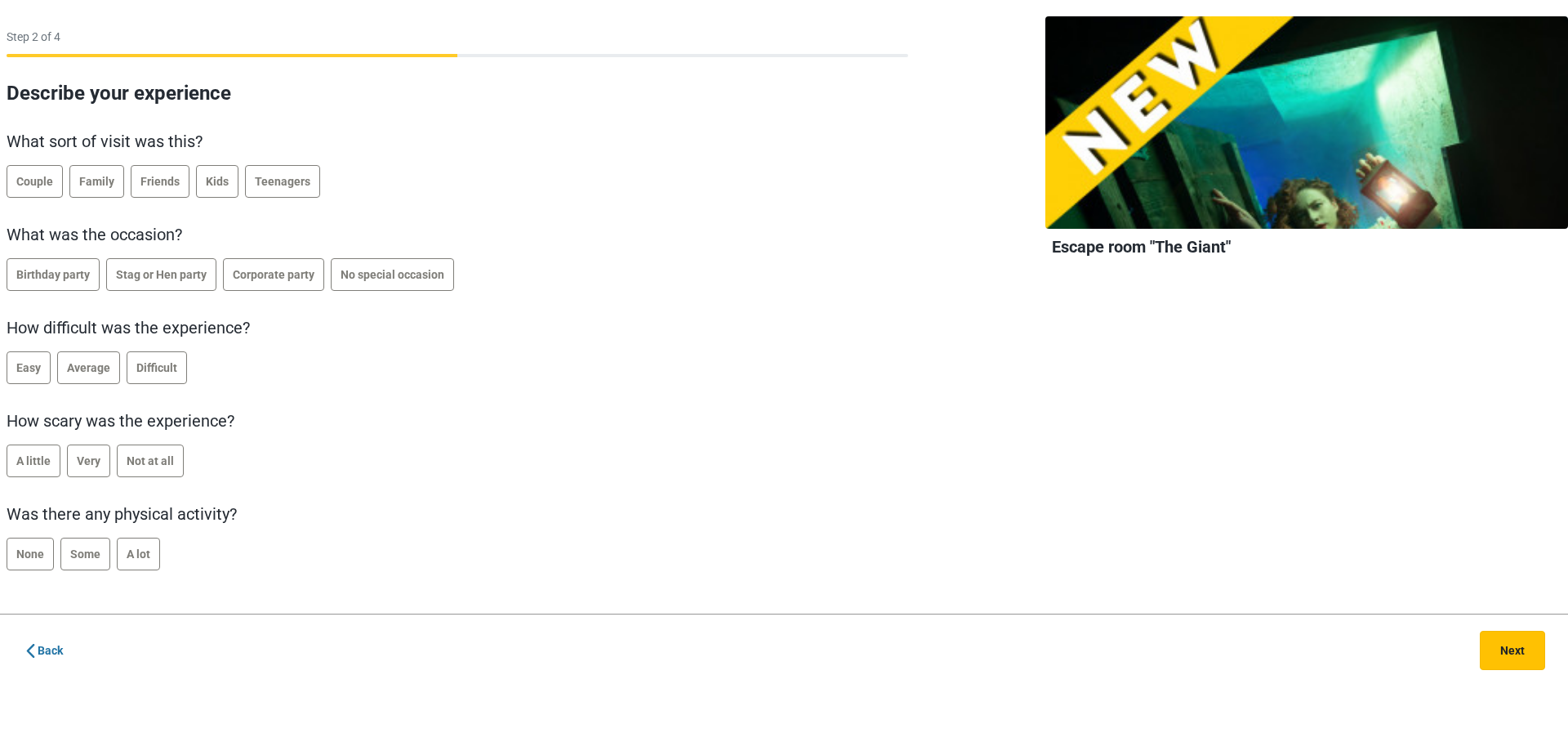
click at [1522, 652] on button "Next" at bounding box center [1513, 650] width 66 height 39
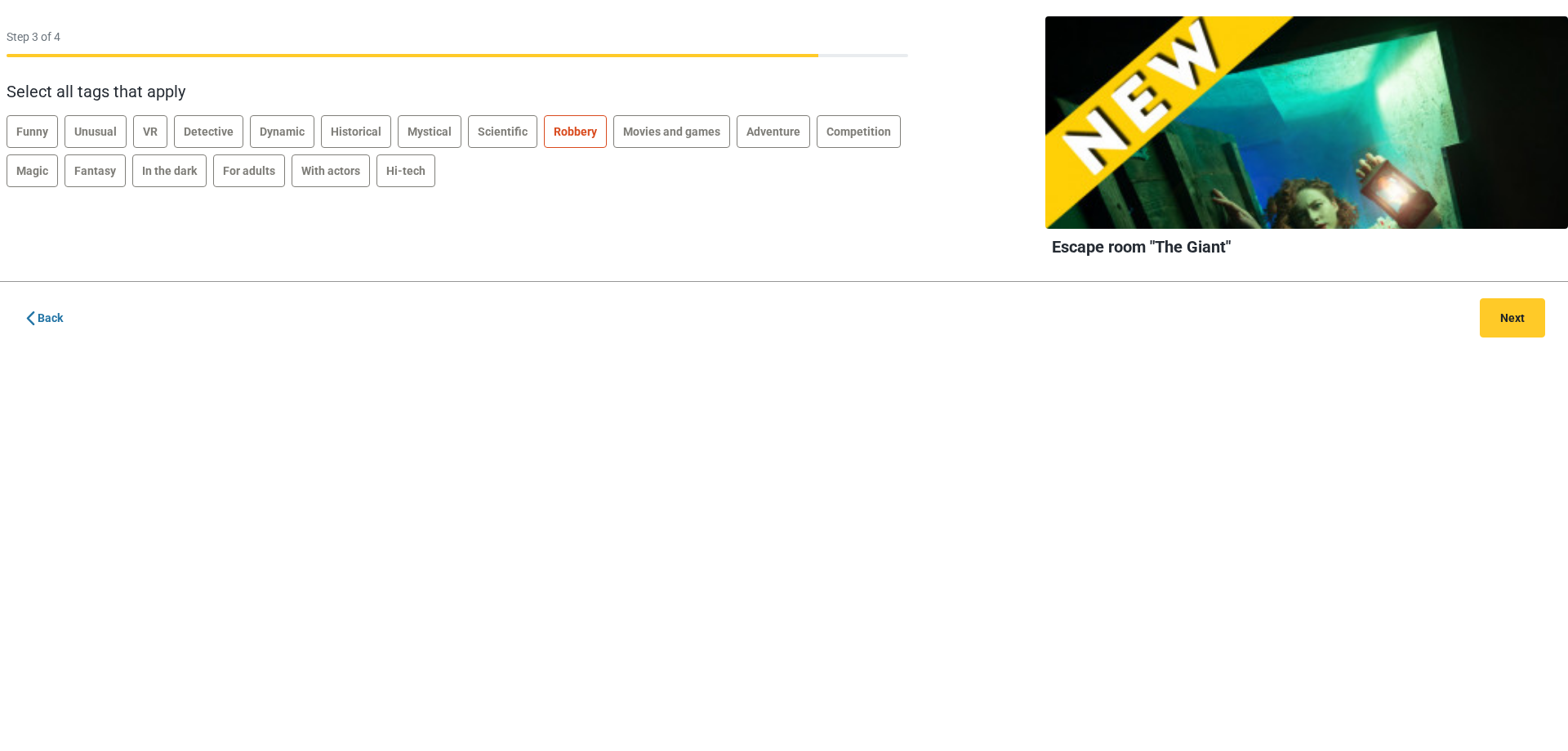
click at [563, 136] on span "Robbery" at bounding box center [575, 131] width 43 height 13
click at [1517, 327] on button "Next" at bounding box center [1513, 317] width 66 height 39
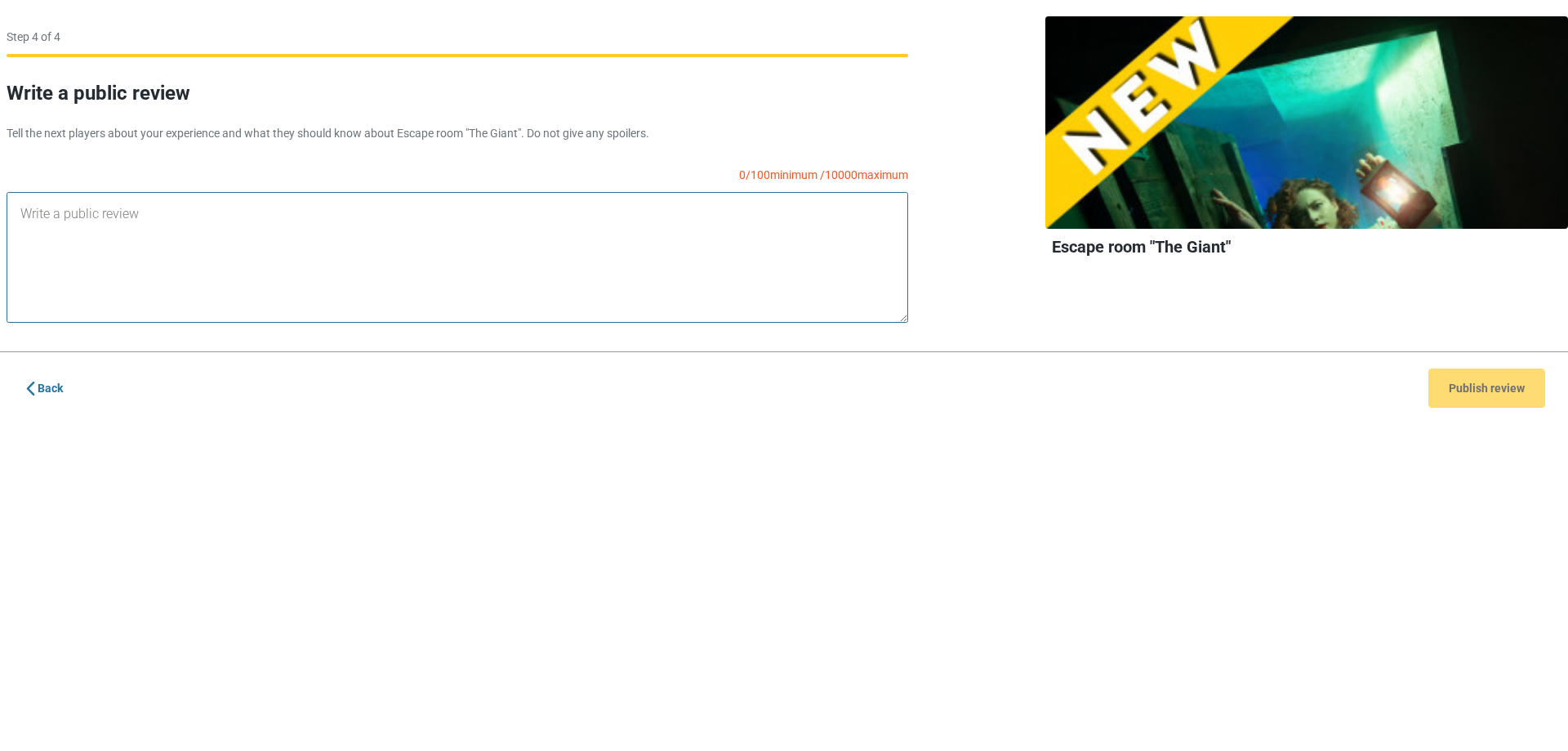
click at [70, 230] on textarea at bounding box center [458, 257] width 902 height 130
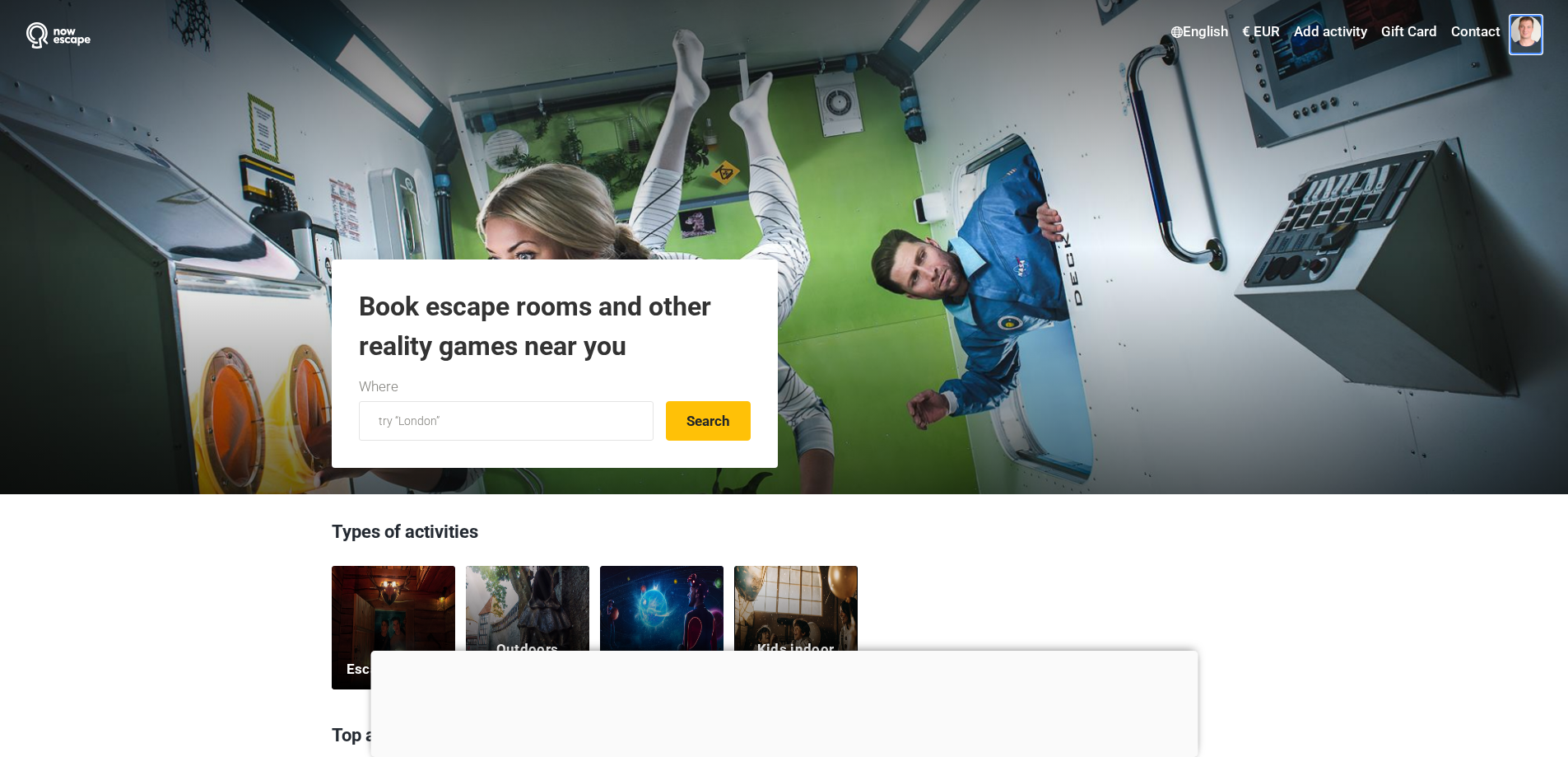
click at [1528, 34] on span at bounding box center [1526, 31] width 31 height 31
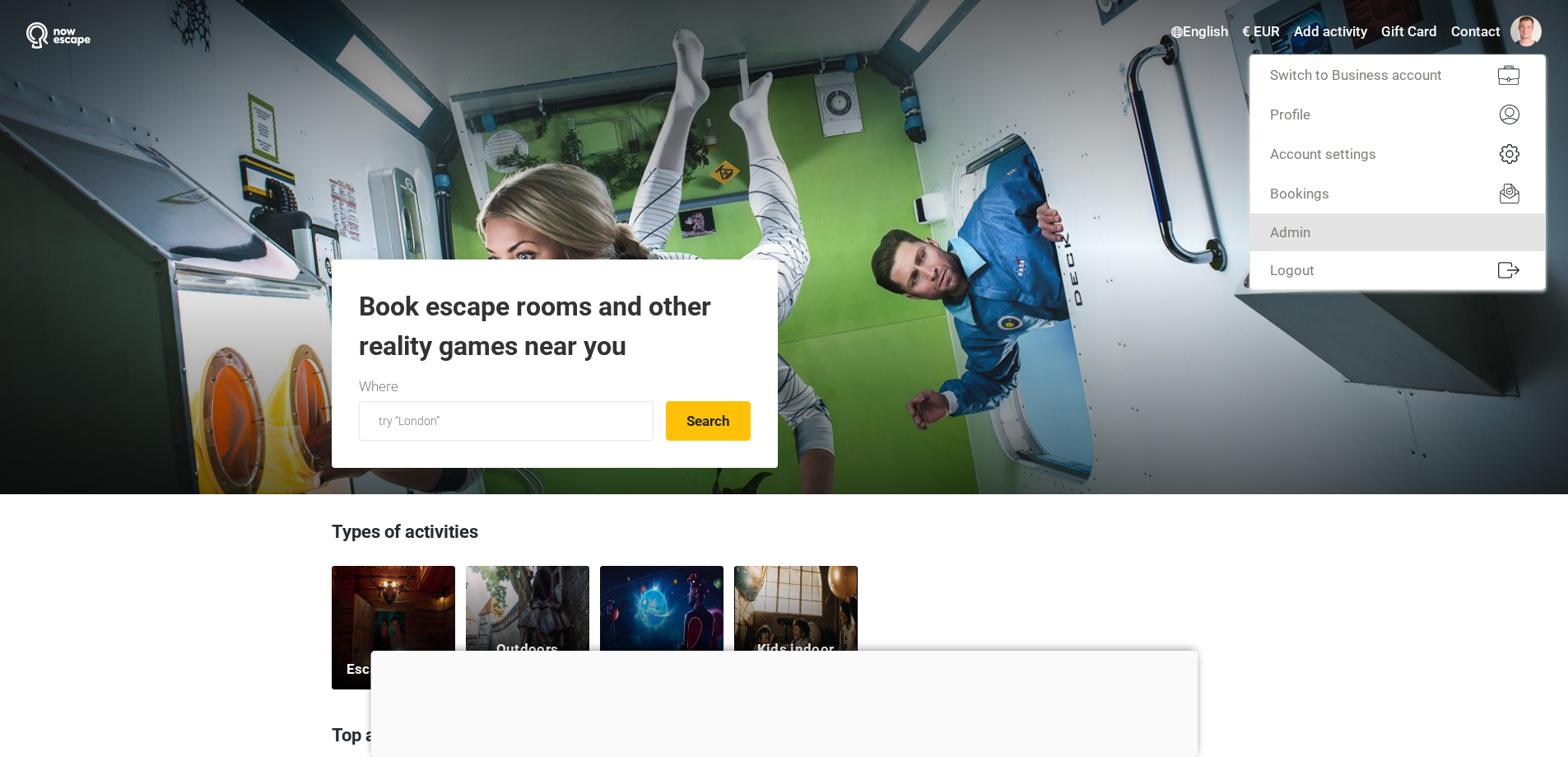
click at [1410, 242] on link "Admin" at bounding box center [1397, 232] width 294 height 37
